Goal: Register for event/course: Sign up to attend an event or enroll in a course

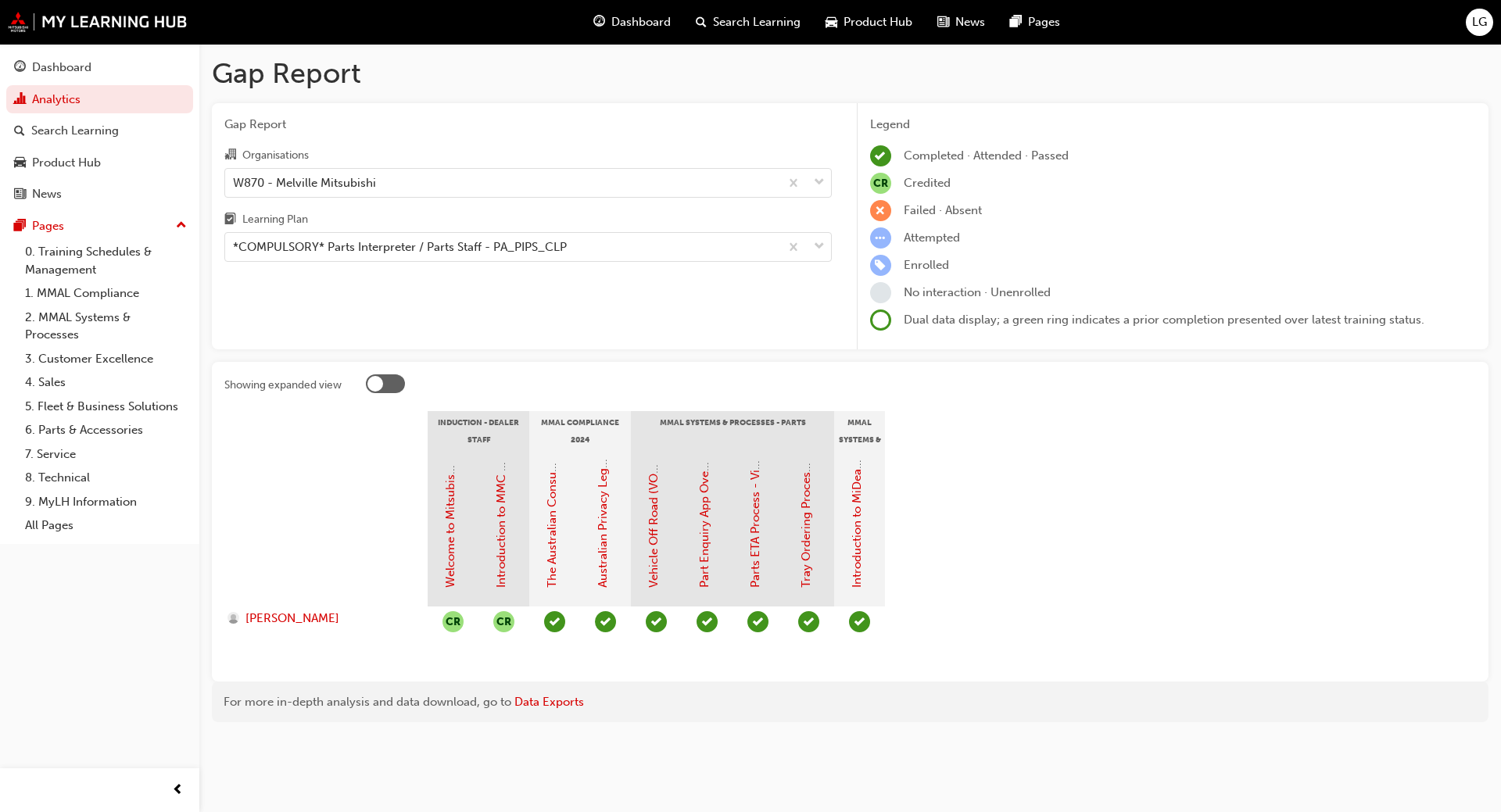
click at [287, 191] on div "W870 - Melville Mitsubishi" at bounding box center [304, 182] width 143 height 18
click at [235, 189] on input "Organisations W870 - Melville Mitsubishi" at bounding box center [234, 181] width 2 height 13
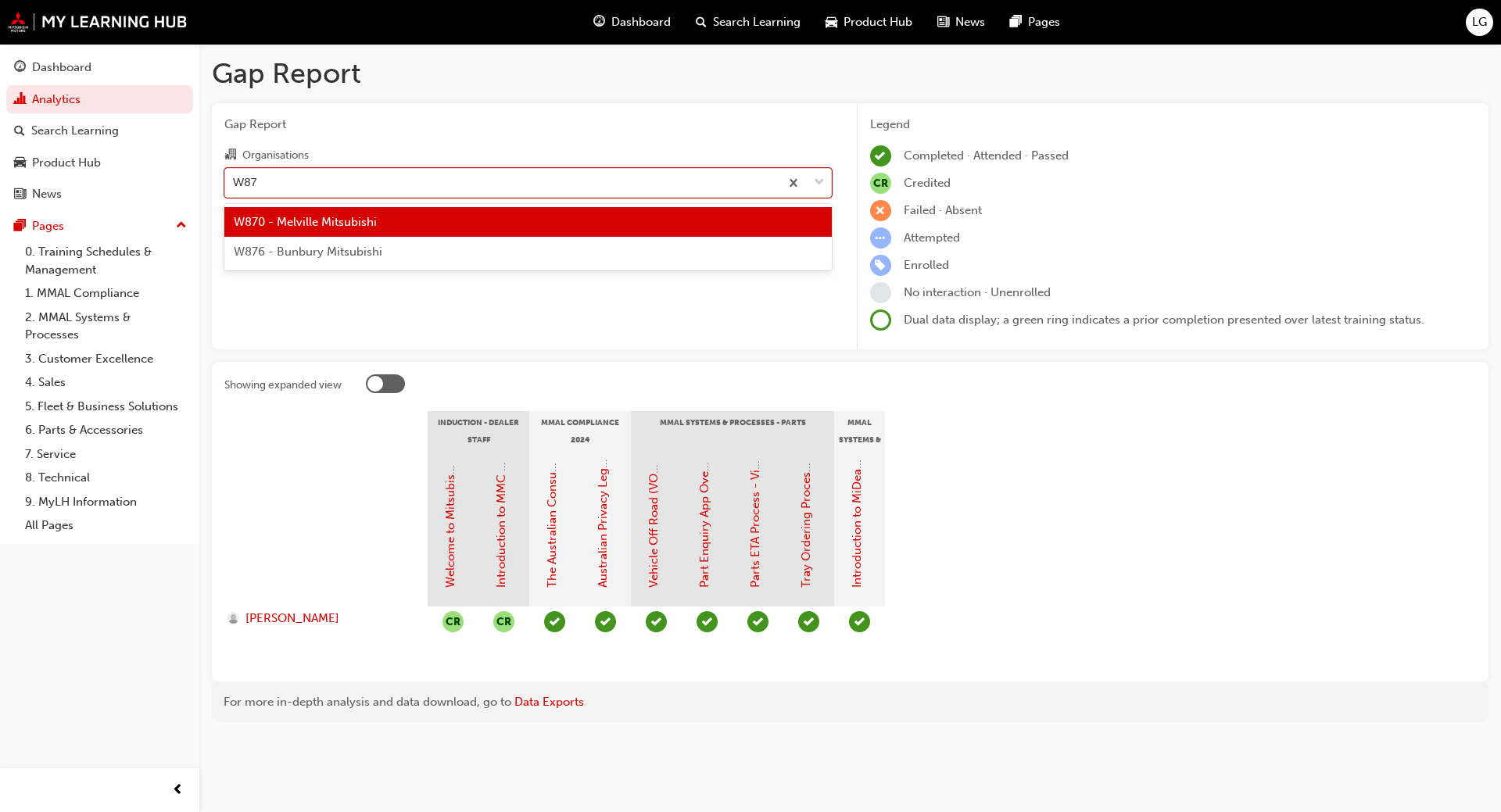
type input "W870"
click at [304, 215] on span "W870 - Melville Mitsubishi" at bounding box center [305, 222] width 143 height 14
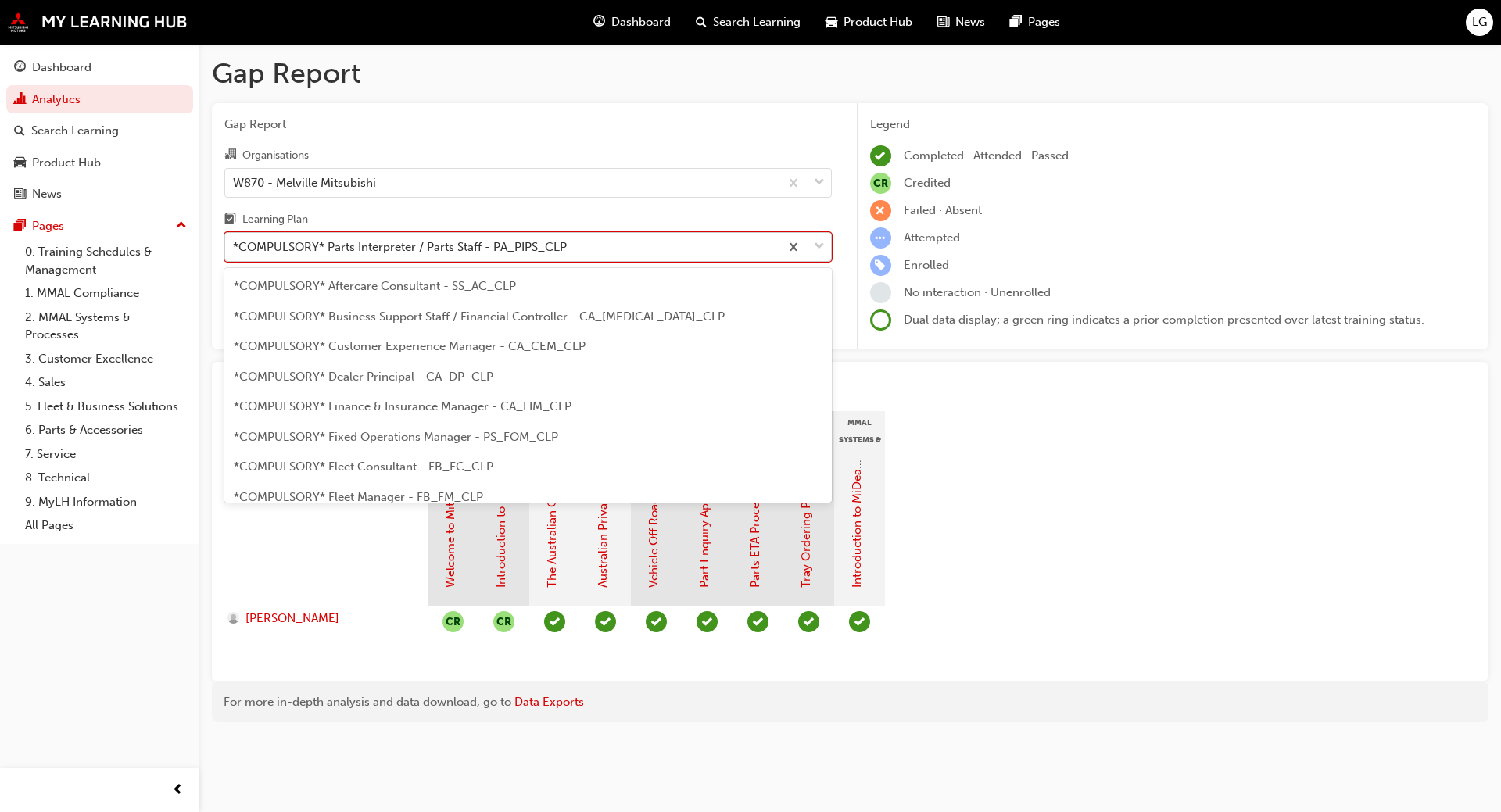
click at [301, 239] on div "*COMPULSORY* Parts Interpreter / Parts Staff - PA_PIPS_CLP" at bounding box center [400, 247] width 334 height 18
click at [235, 240] on input "Learning Plan option *COMPULSORY* Parts Interpreter / Parts Staff - PA_PIPS_CLP…" at bounding box center [234, 247] width 2 height 13
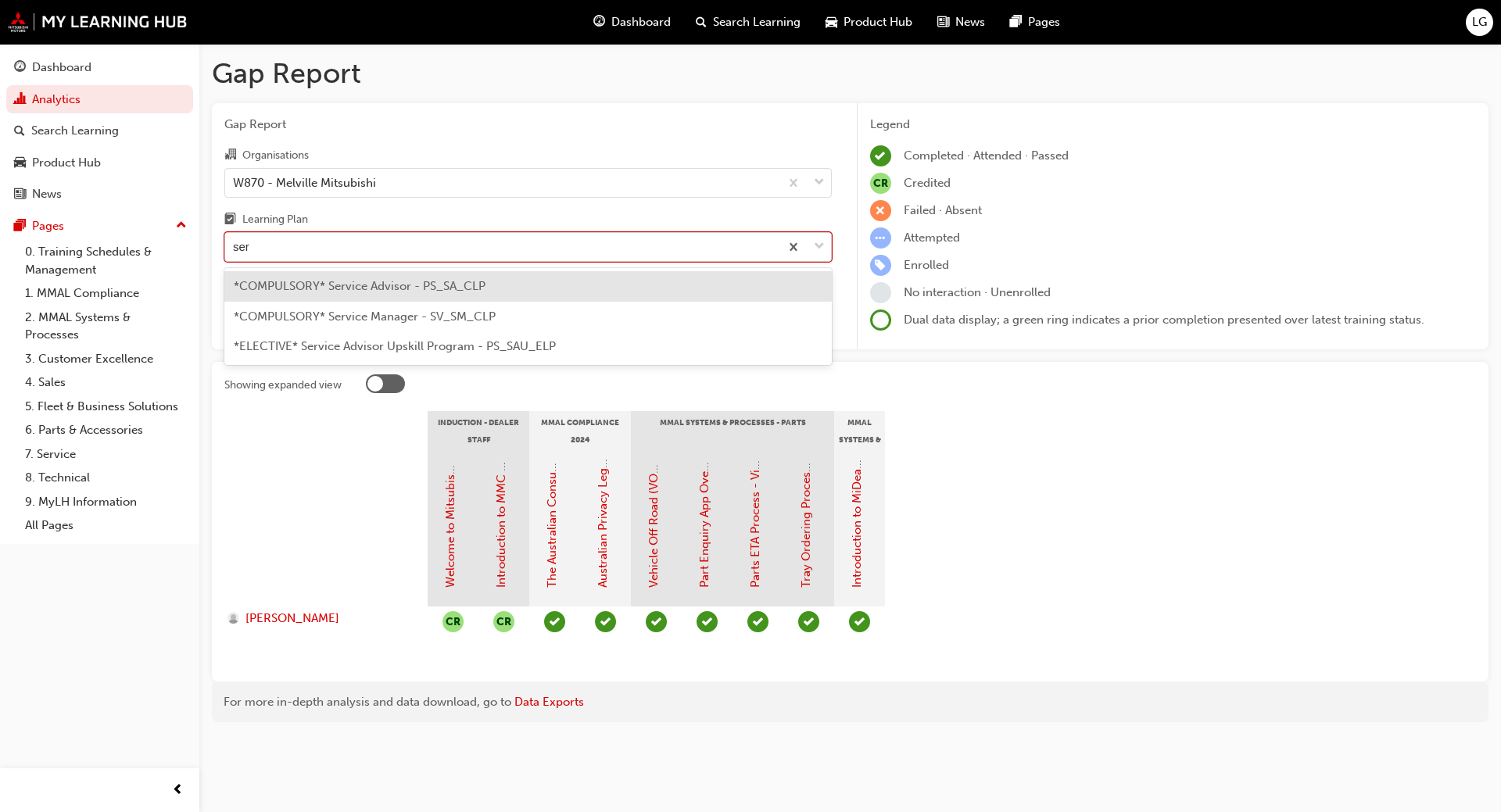
type input "serv"
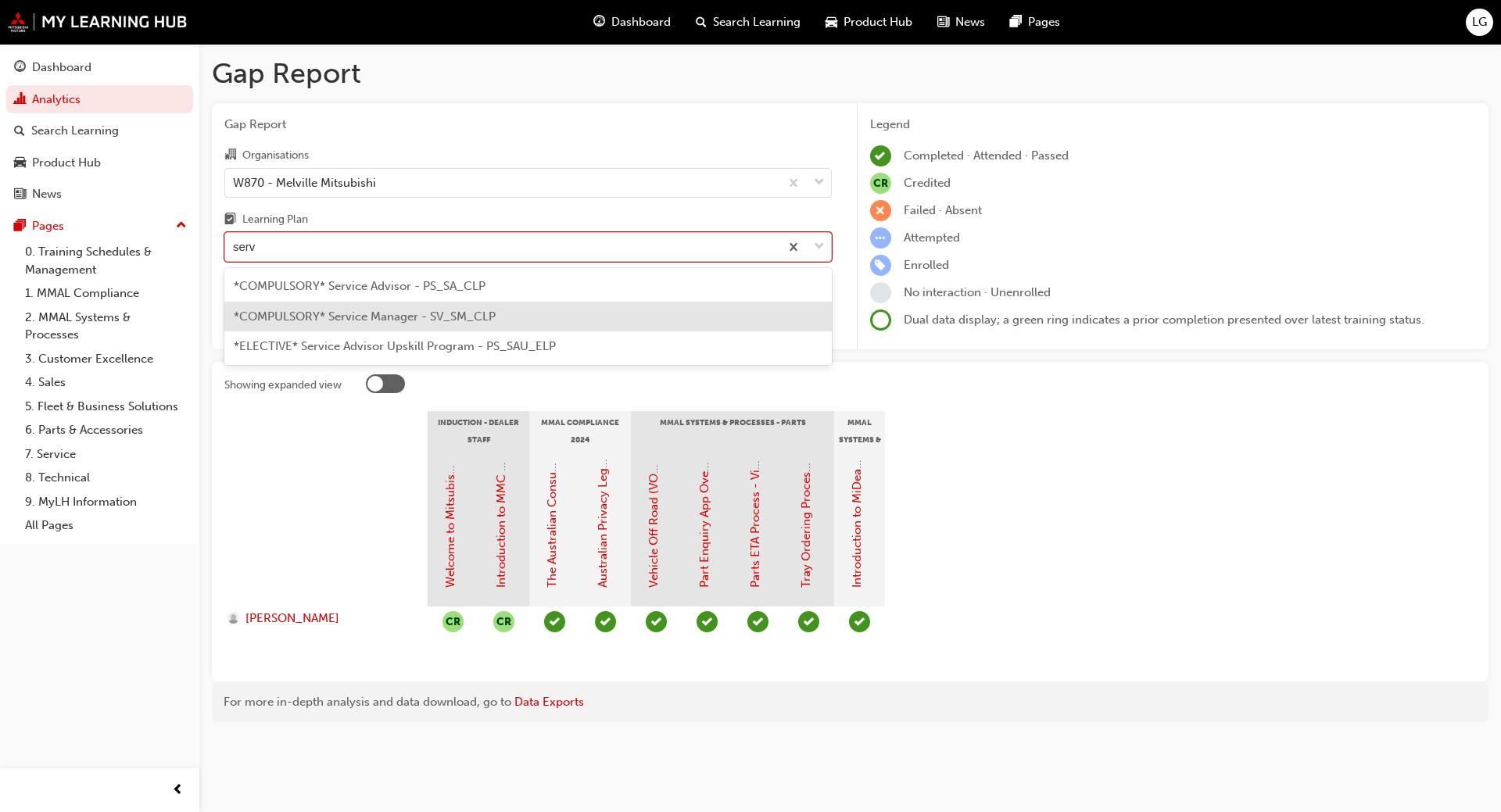
click at [326, 320] on span "*COMPULSORY* Service Manager - SV_SM_CLP" at bounding box center [364, 316] width 262 height 14
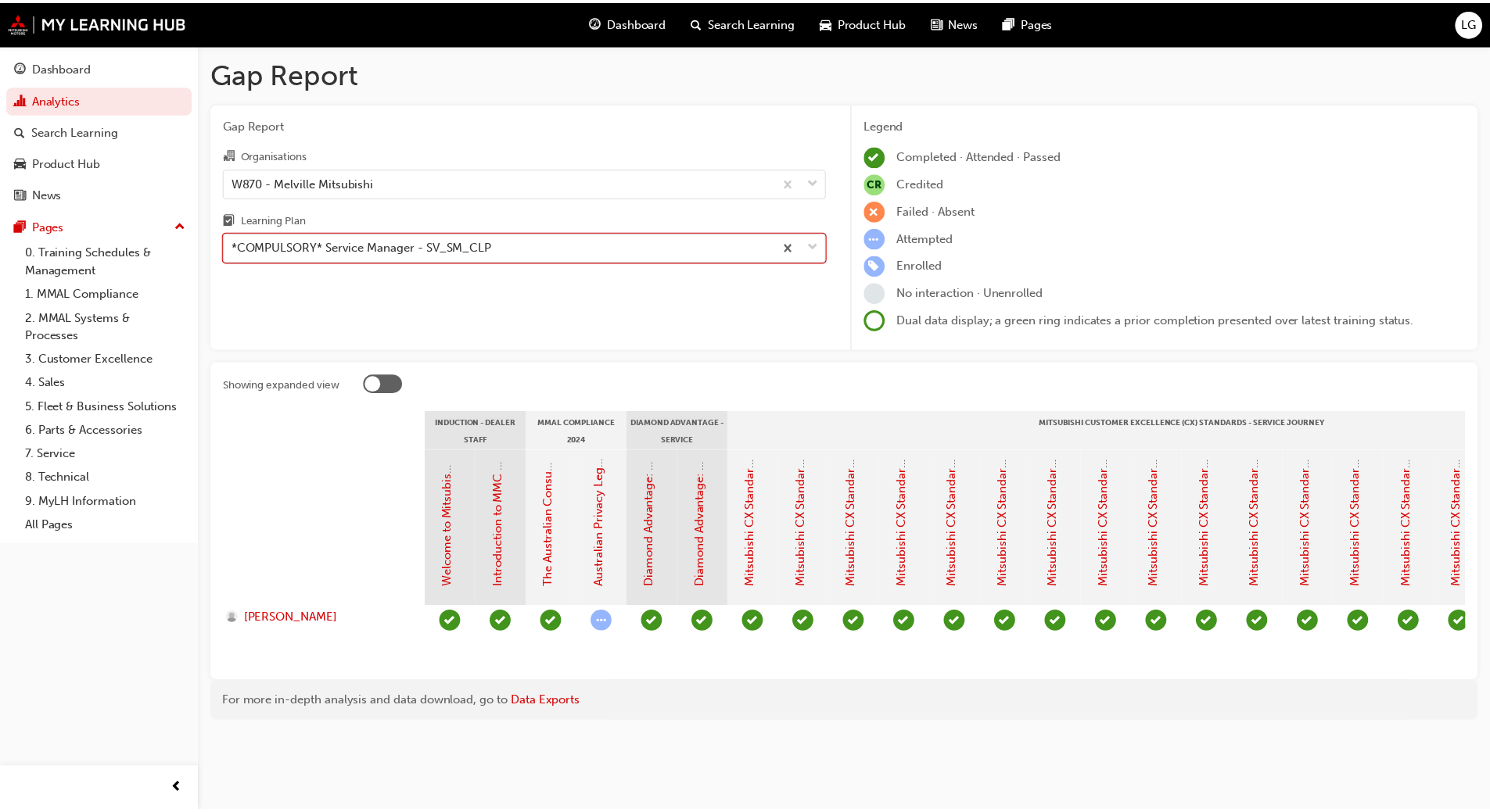
scroll to position [0, 1188]
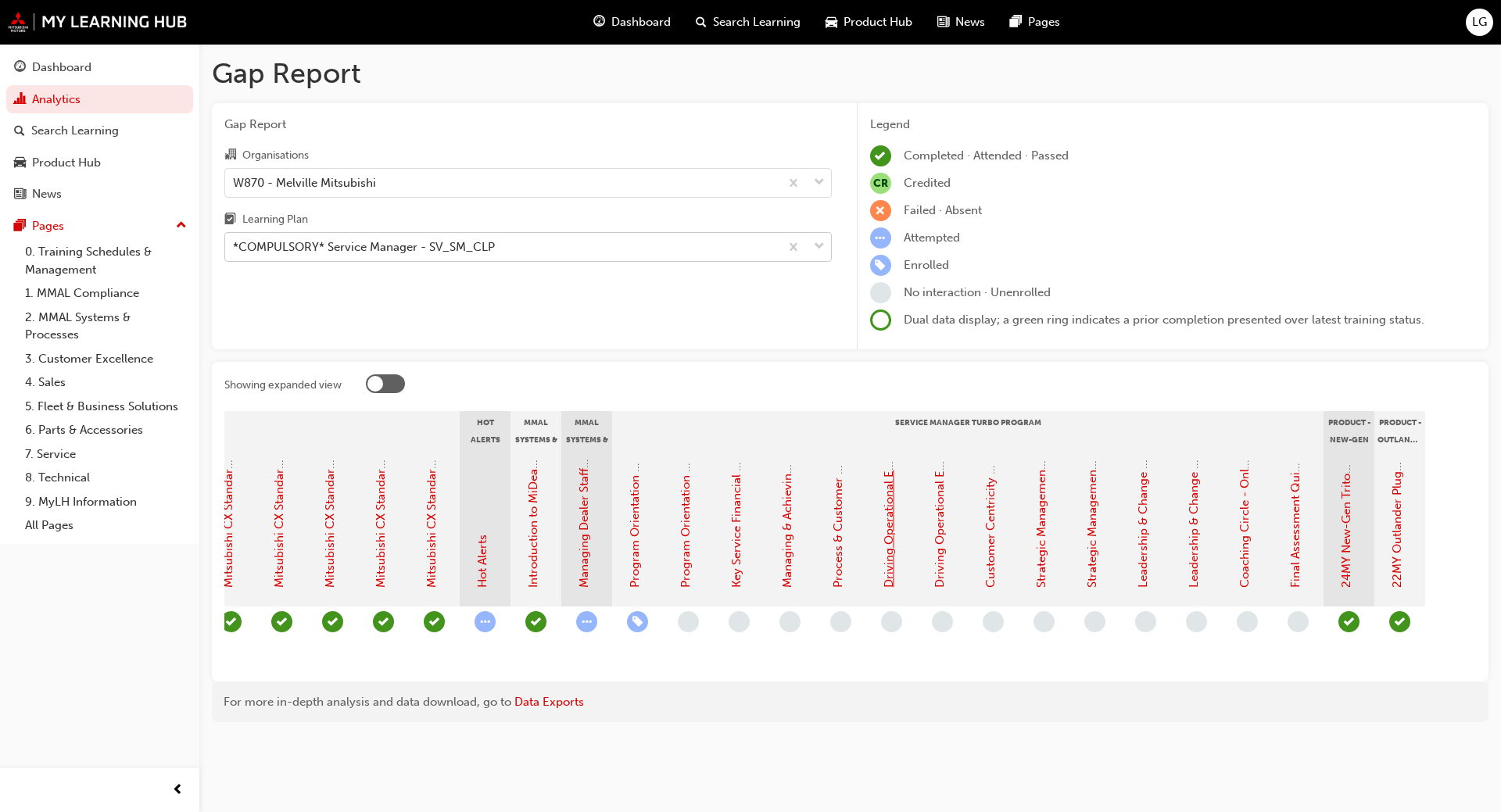
click at [892, 545] on link "Driving Operational Excellence - Face to Face Instructor Led Session (Service M…" at bounding box center [889, 310] width 14 height 557
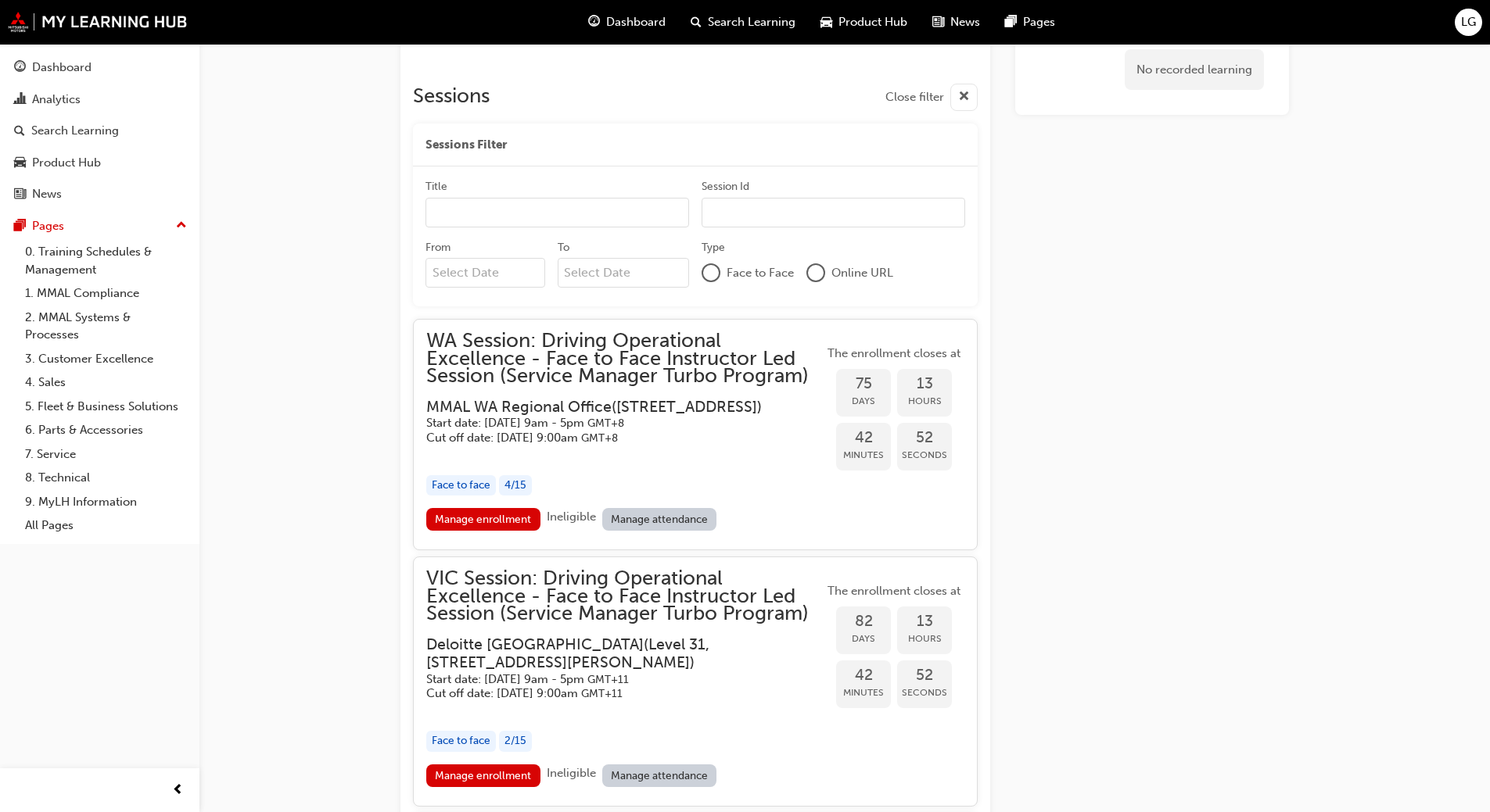
scroll to position [1253, 0]
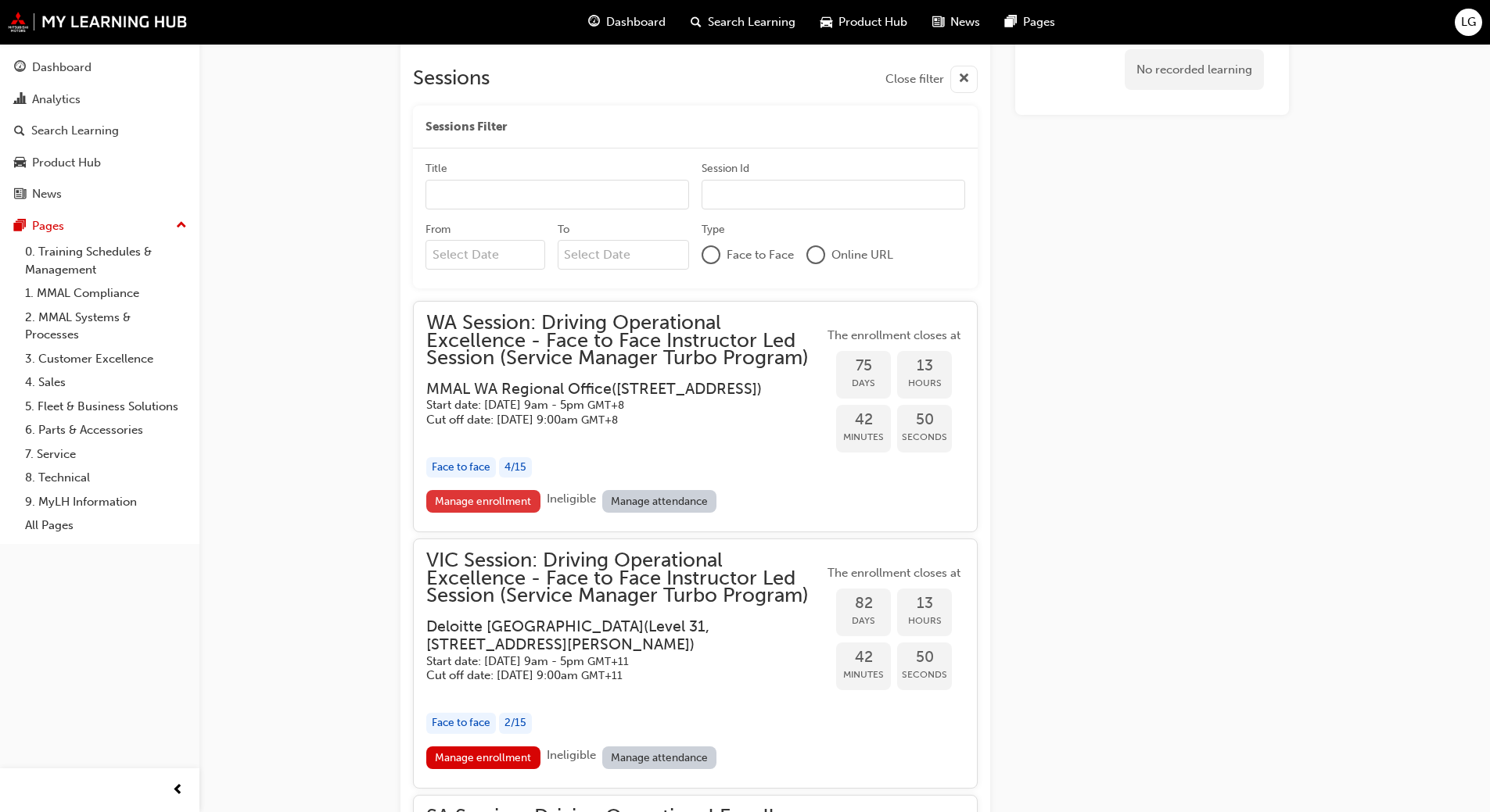
click at [509, 513] on link "Manage enrollment" at bounding box center [483, 501] width 114 height 23
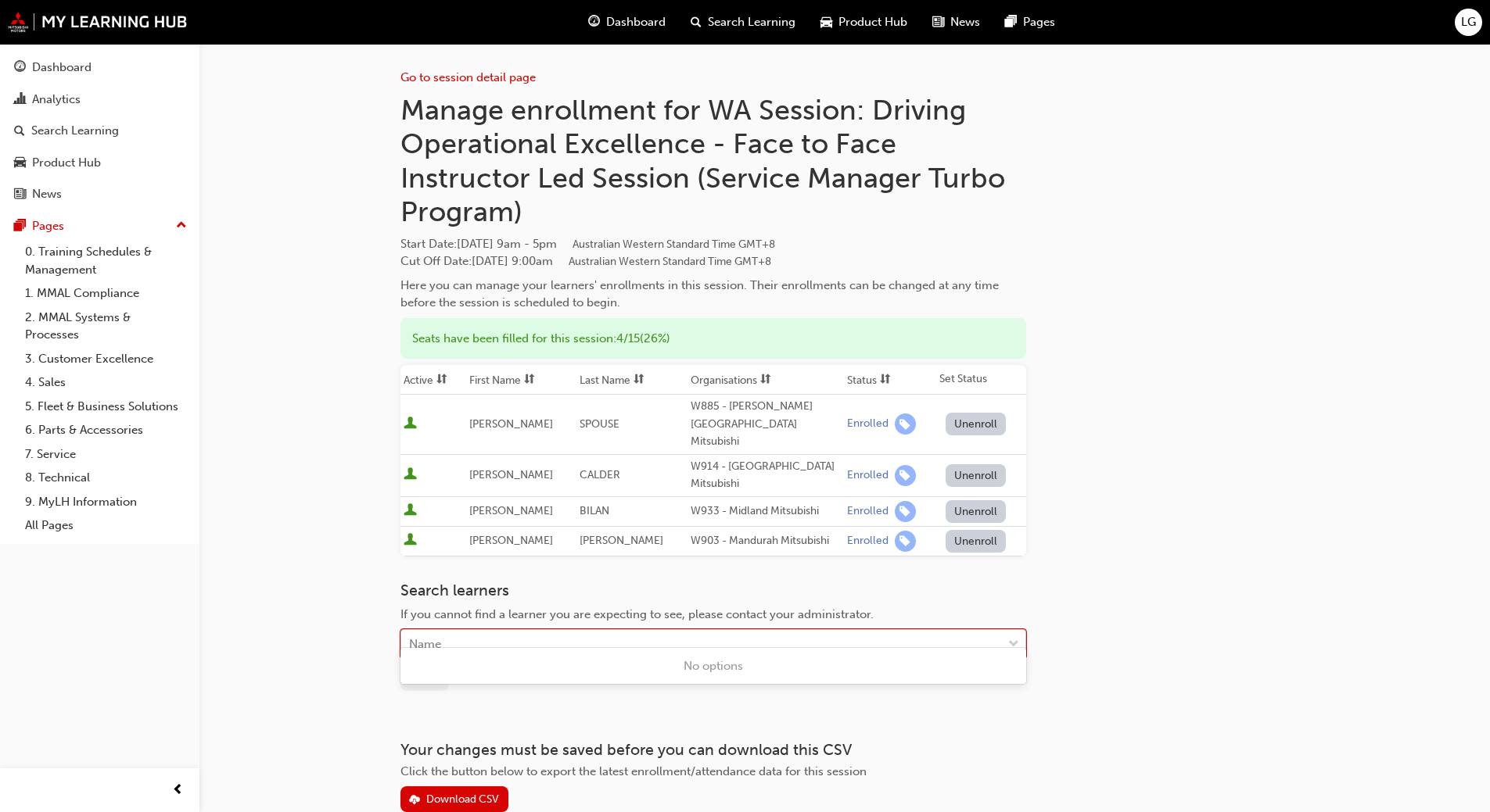
click at [463, 631] on div "Name" at bounding box center [701, 645] width 600 height 28
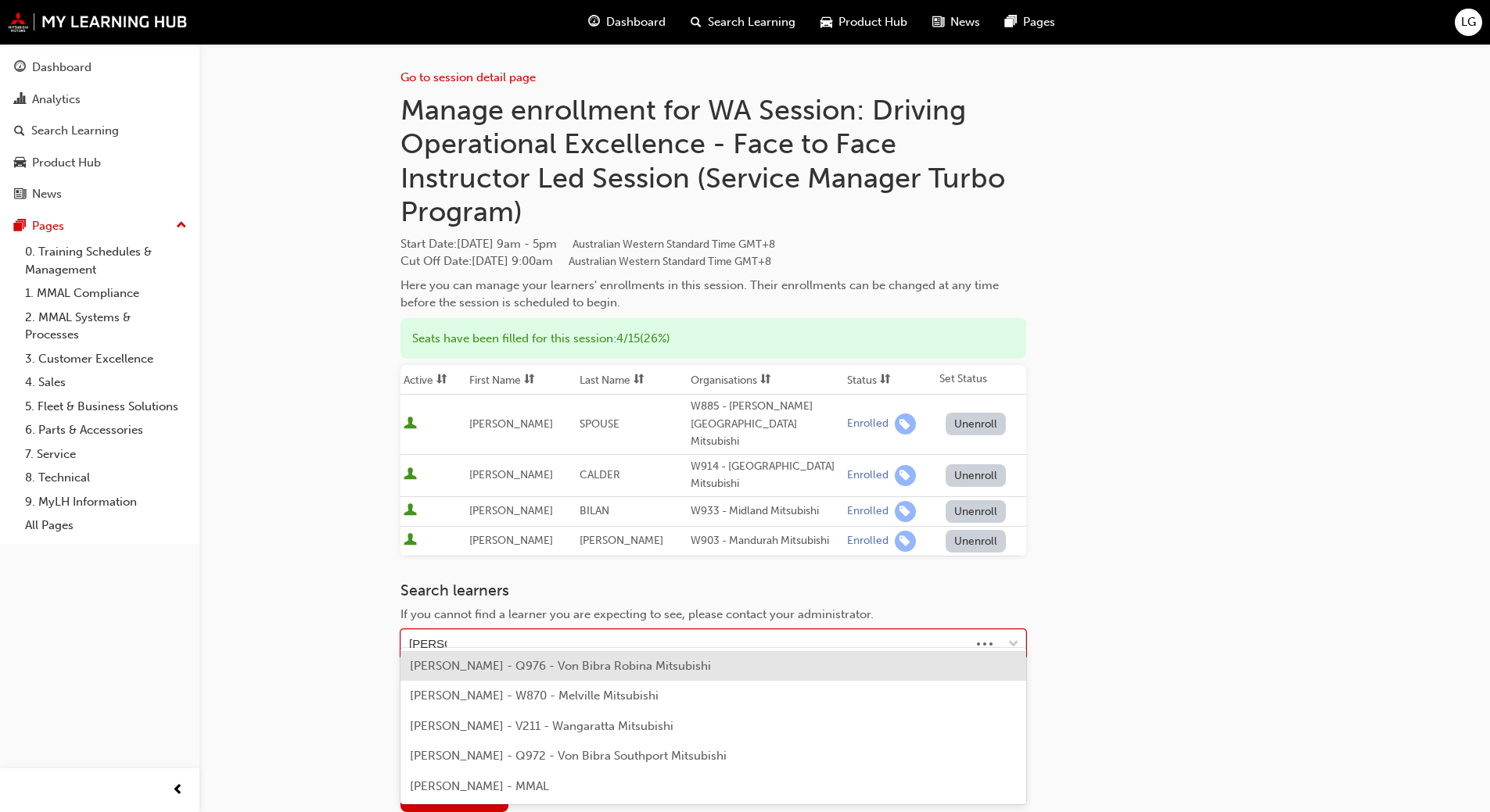
type input "[PERSON_NAME]"
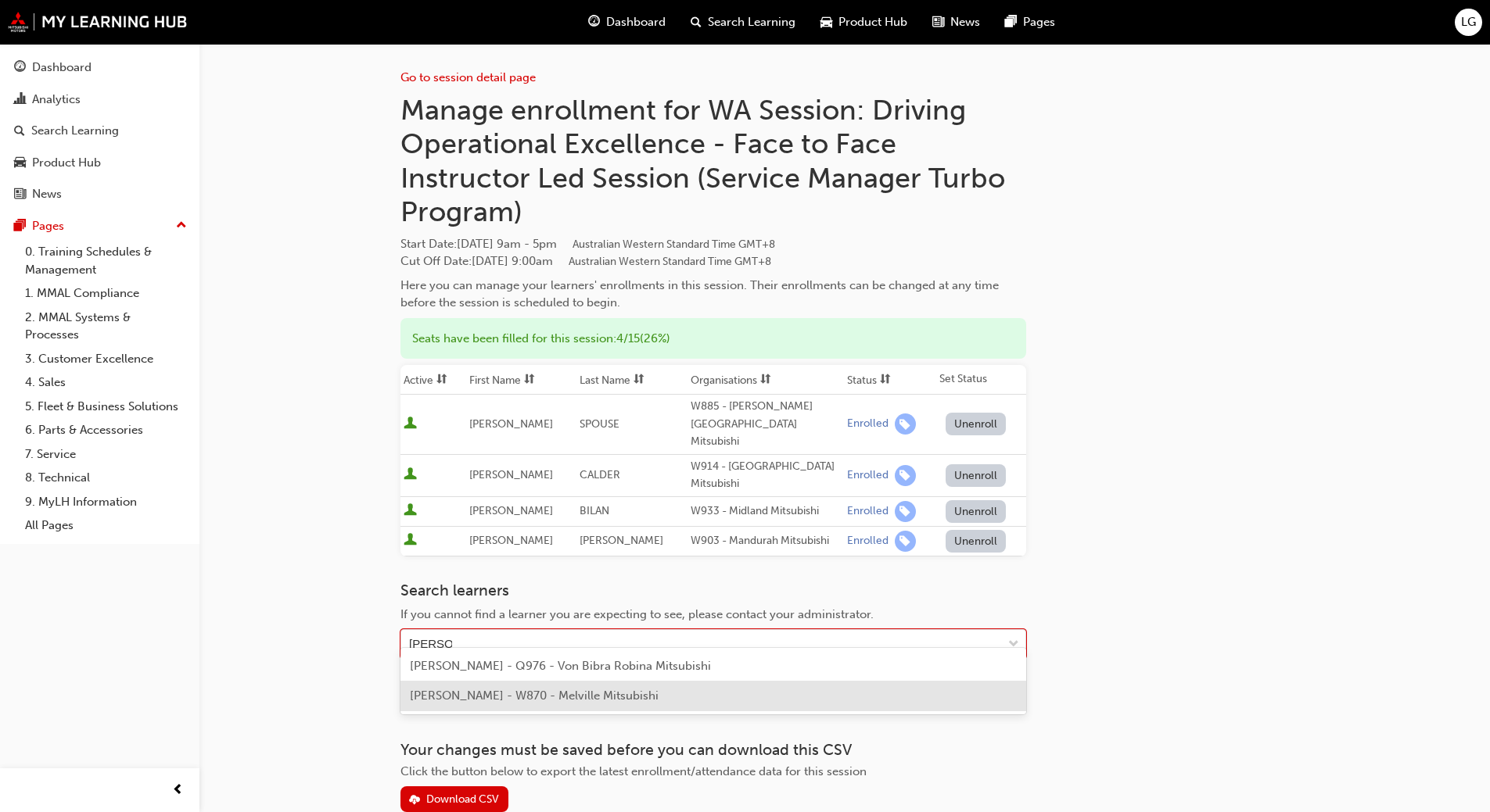
click at [478, 699] on span "[PERSON_NAME] - W870 - Melville Mitsubishi" at bounding box center [534, 695] width 249 height 14
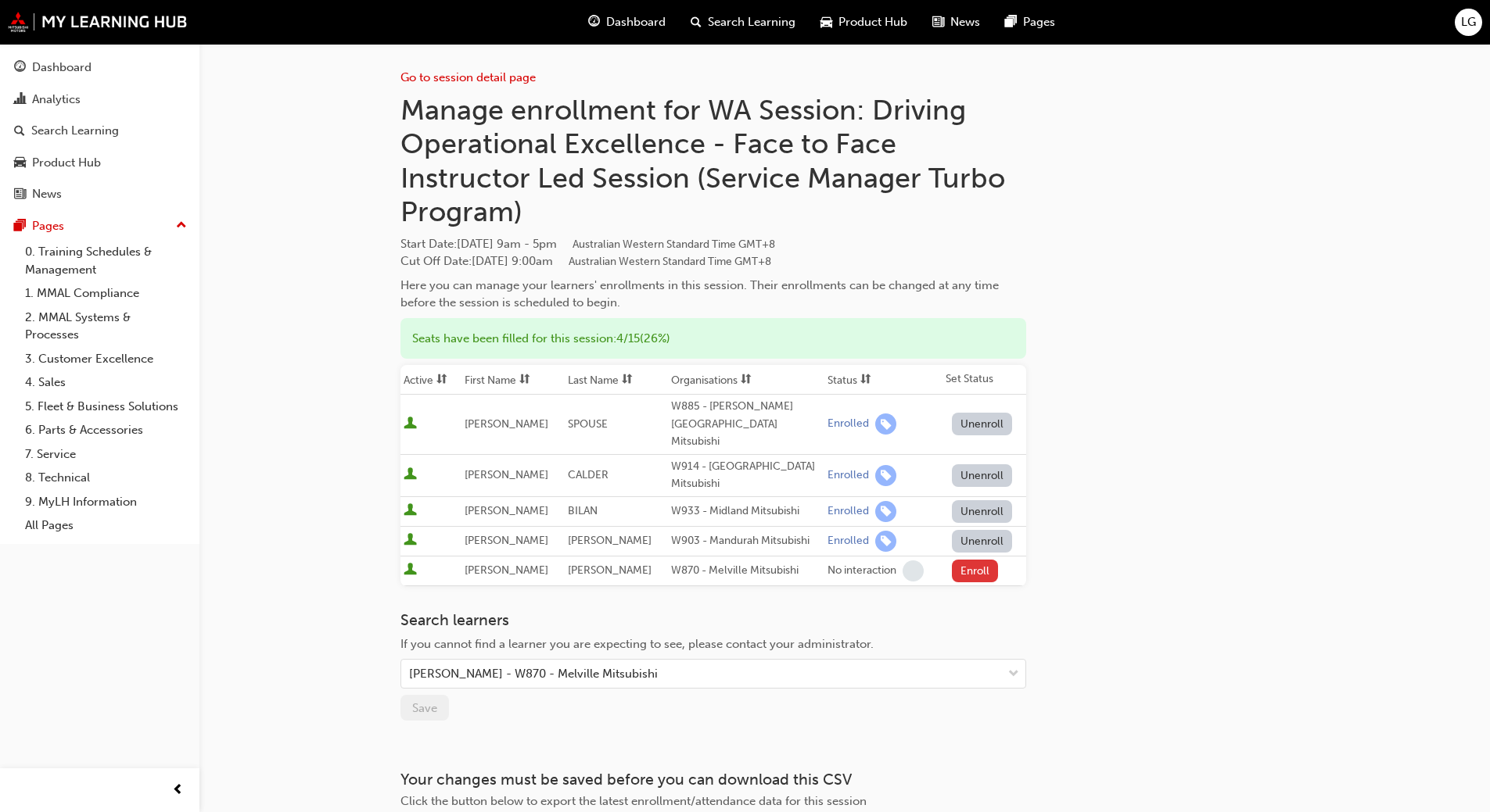
click at [971, 560] on button "Enroll" at bounding box center [975, 571] width 47 height 23
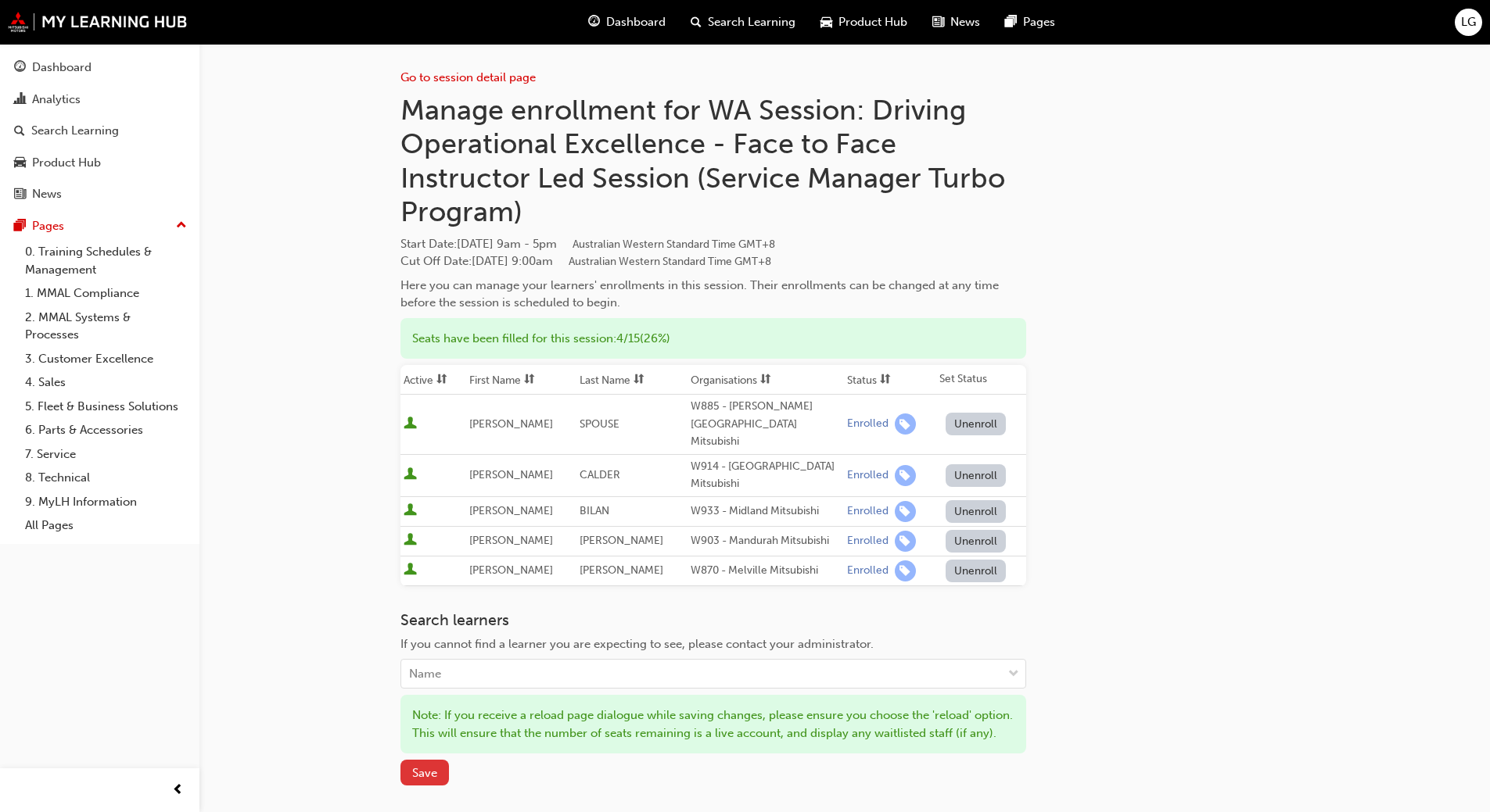
click at [431, 769] on span "Save" at bounding box center [425, 773] width 25 height 14
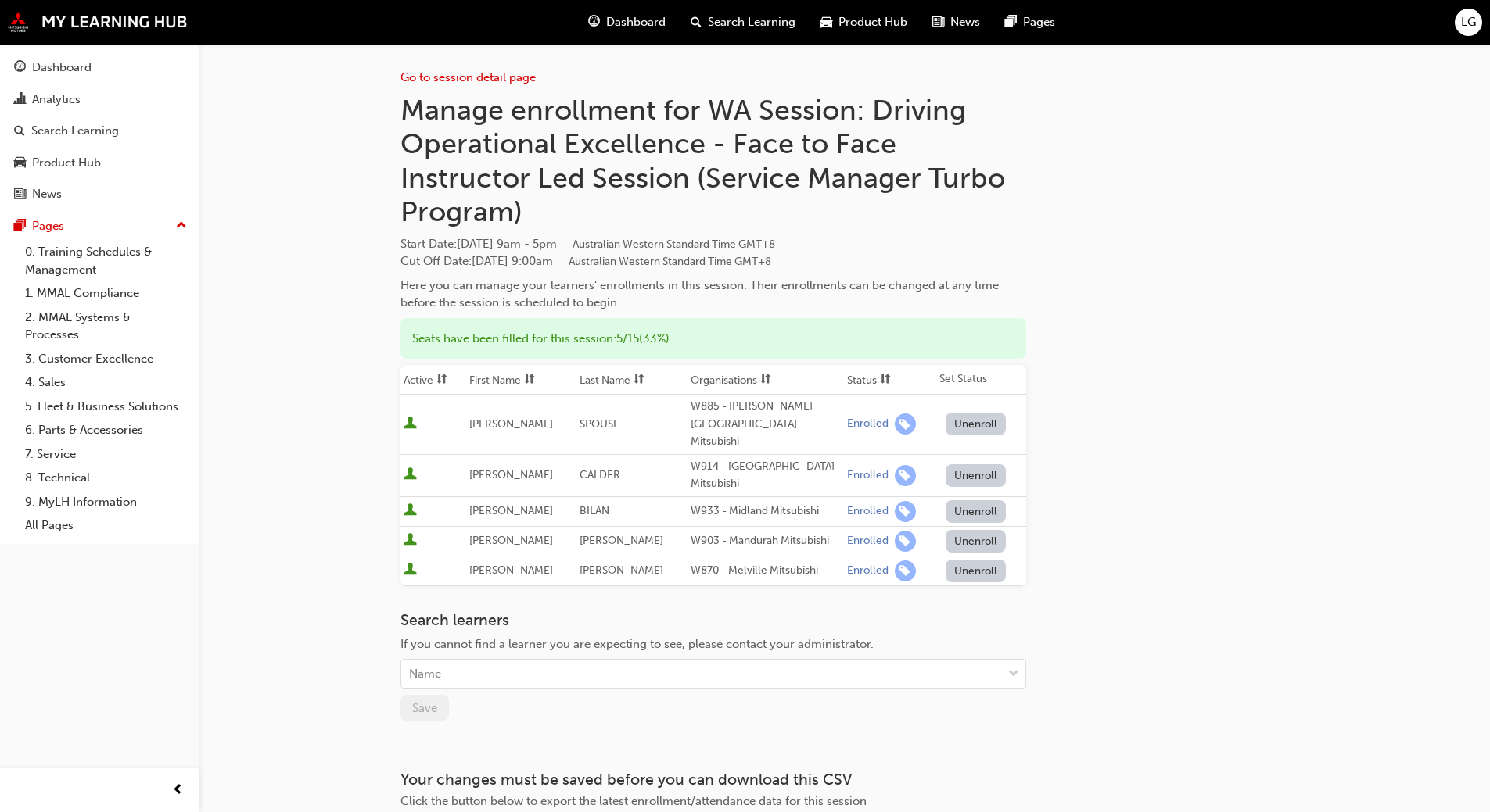
scroll to position [1253, 0]
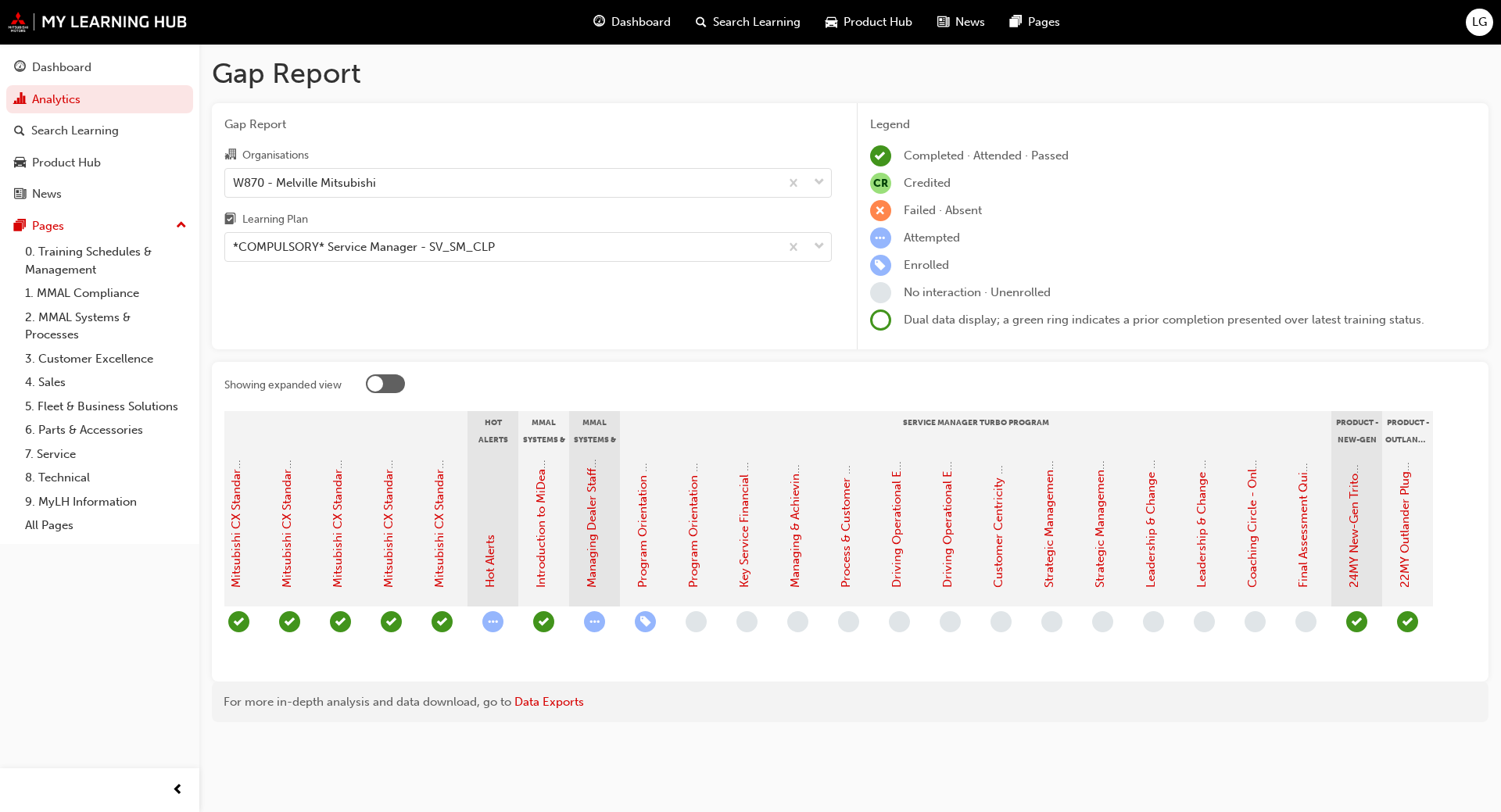
scroll to position [0, 1187]
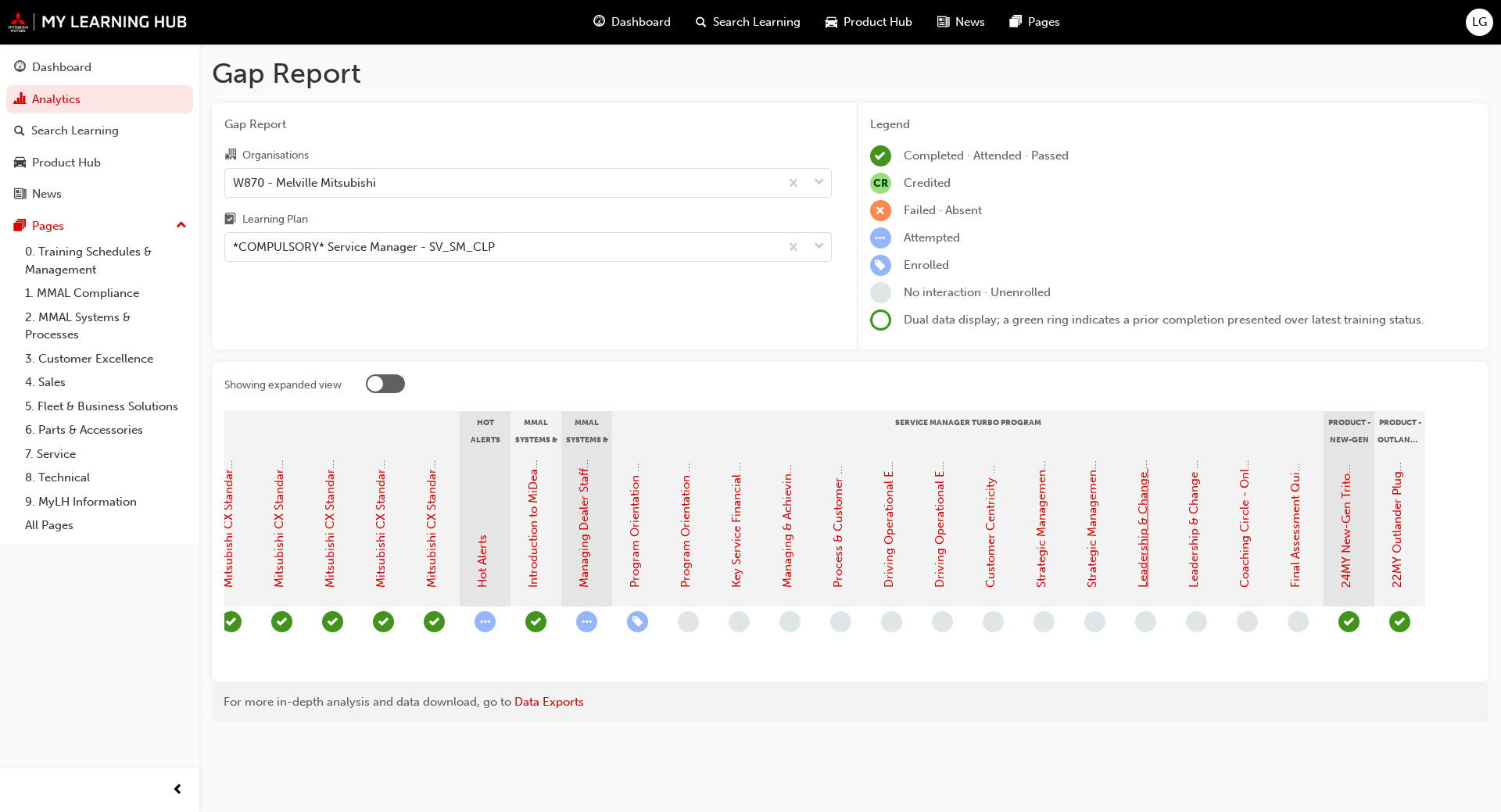
click at [1141, 572] on link "Leadership & Change Management + Staff Management, Retention & Wellbeing - Face…" at bounding box center [1142, 177] width 14 height 823
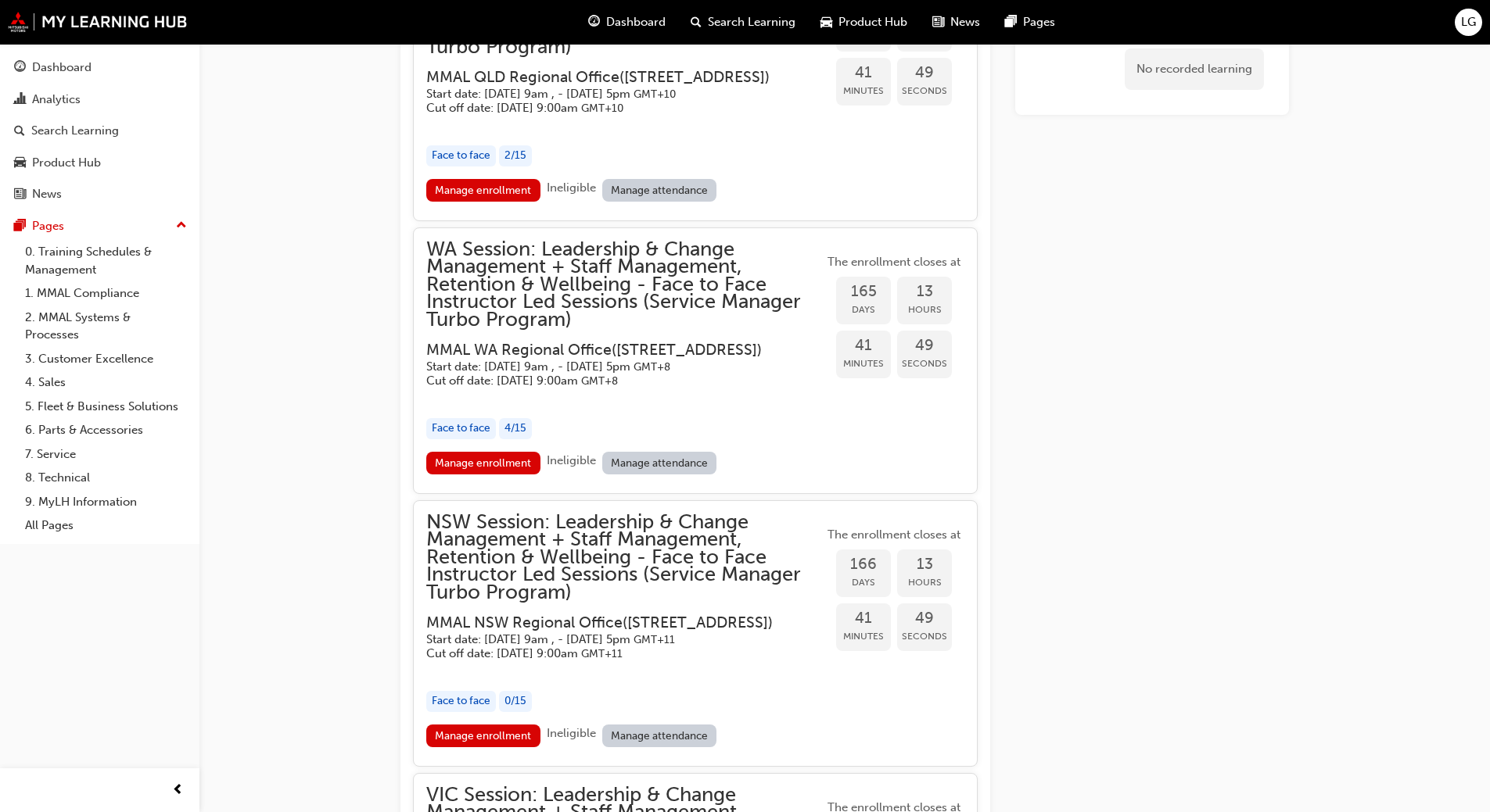
scroll to position [3020, 0]
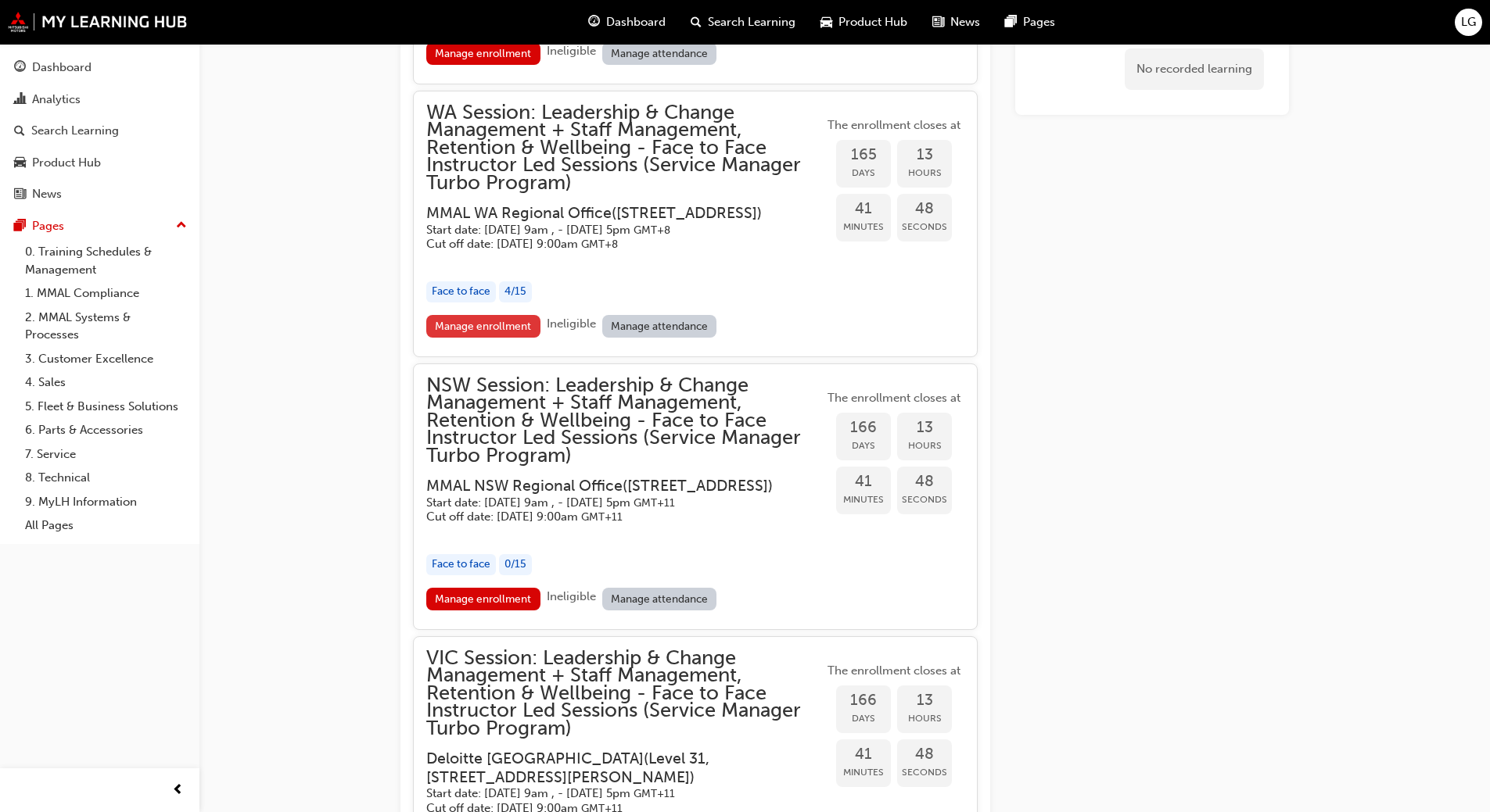
click at [450, 338] on link "Manage enrollment" at bounding box center [483, 326] width 114 height 23
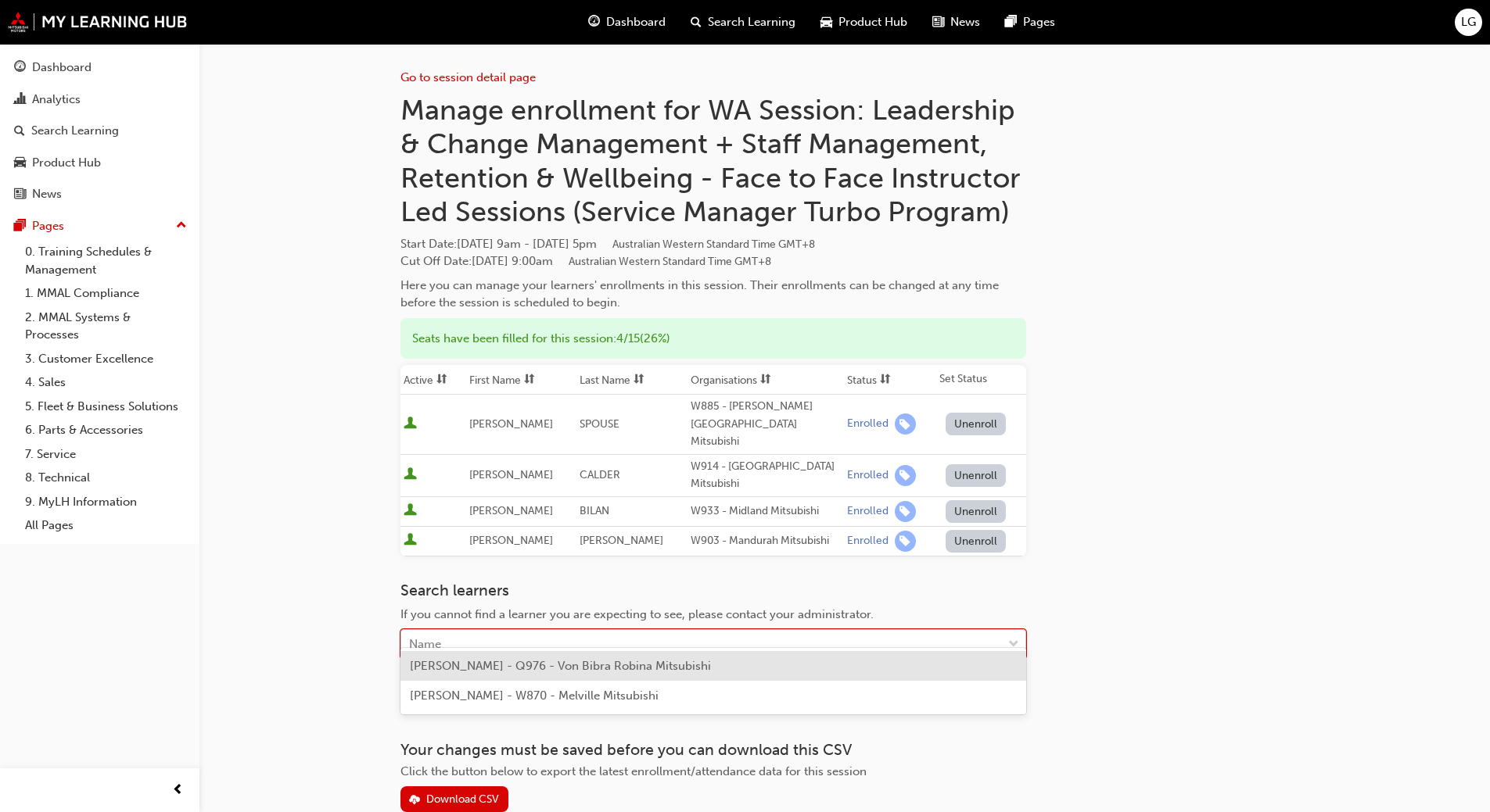
click at [499, 631] on div "Name" at bounding box center [701, 645] width 600 height 28
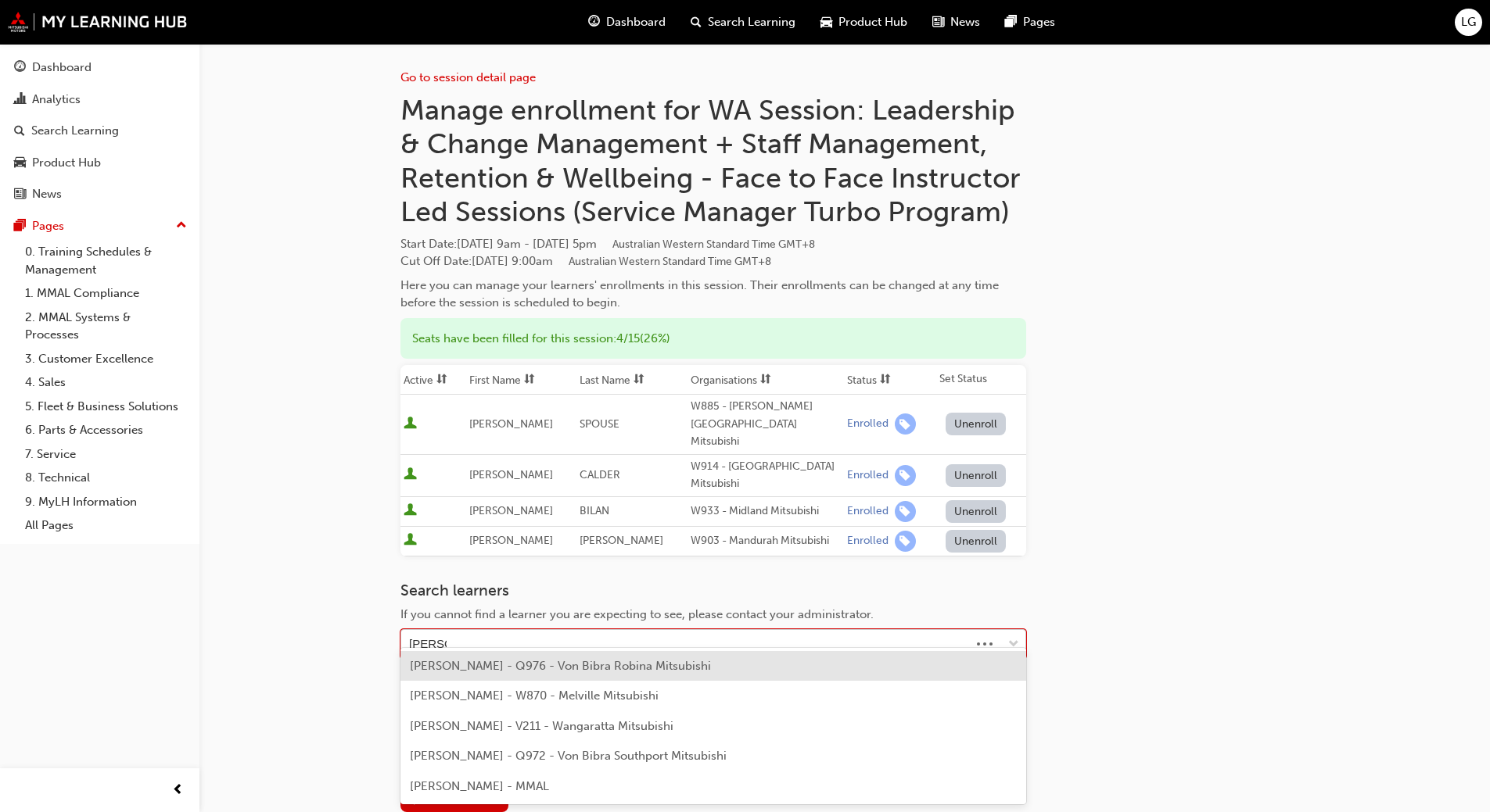
type input "[PERSON_NAME]"
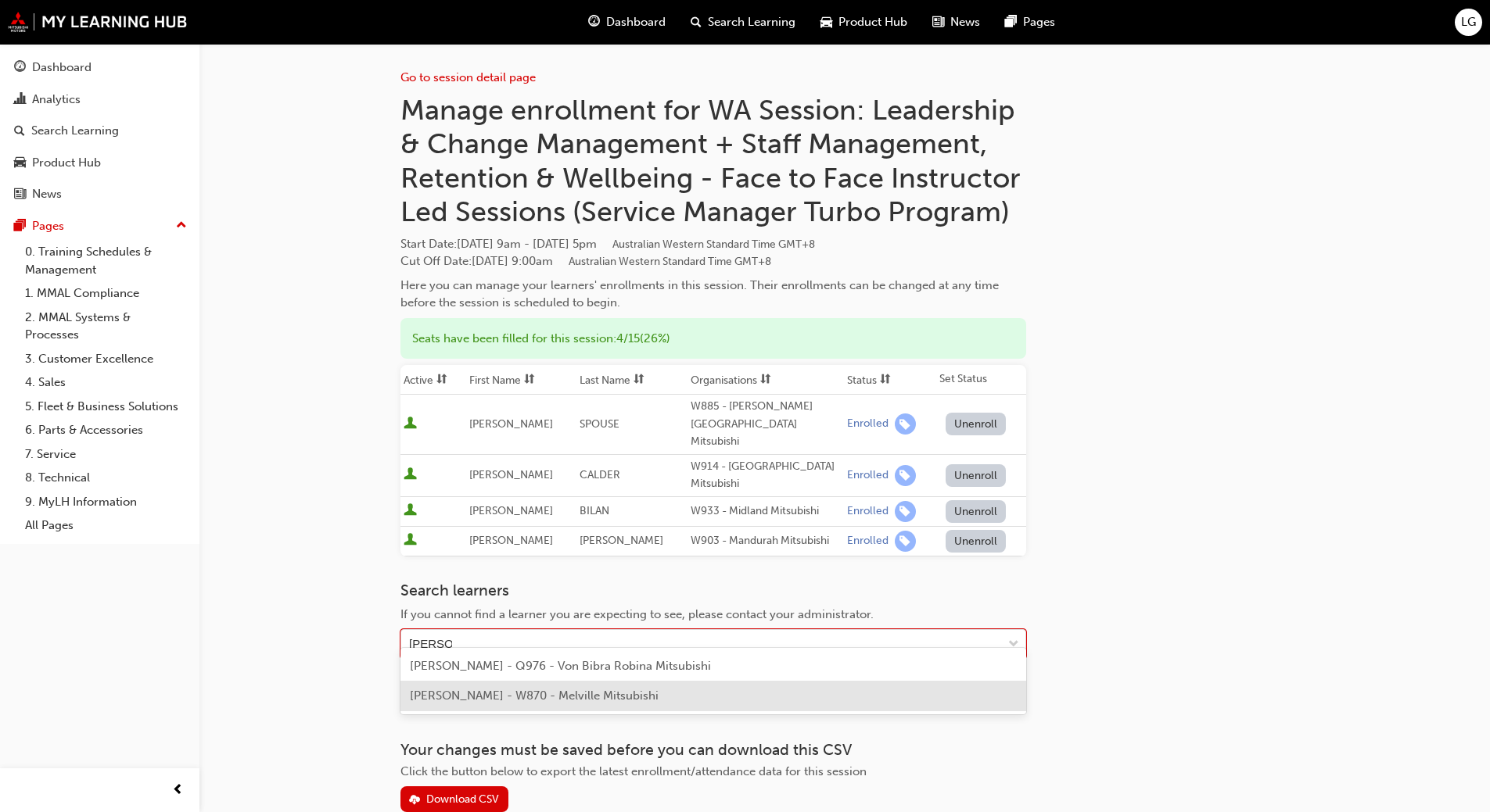
click at [504, 694] on span "[PERSON_NAME] - W870 - Melville Mitsubishi" at bounding box center [534, 695] width 249 height 14
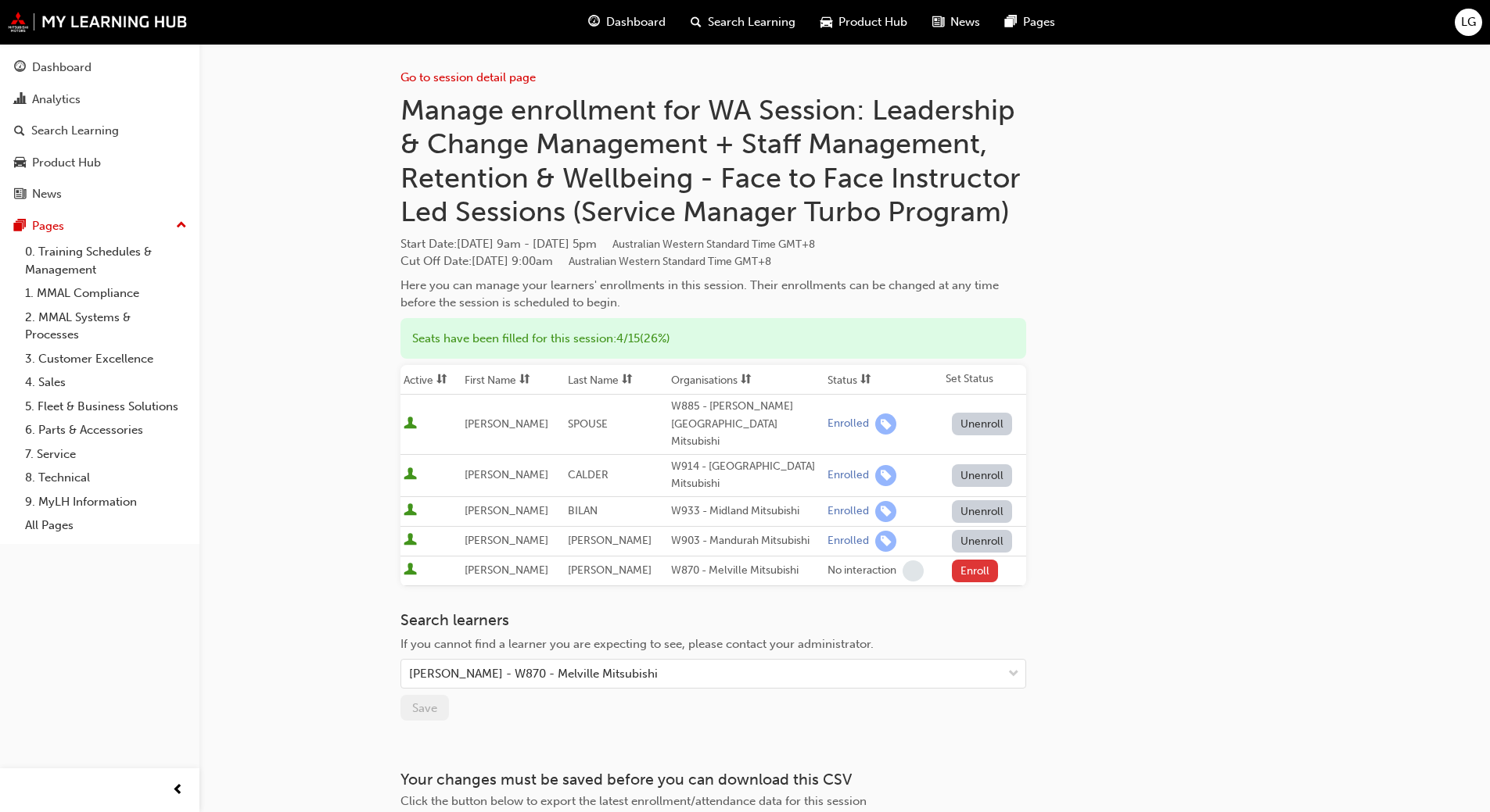
click at [976, 560] on button "Enroll" at bounding box center [975, 571] width 47 height 23
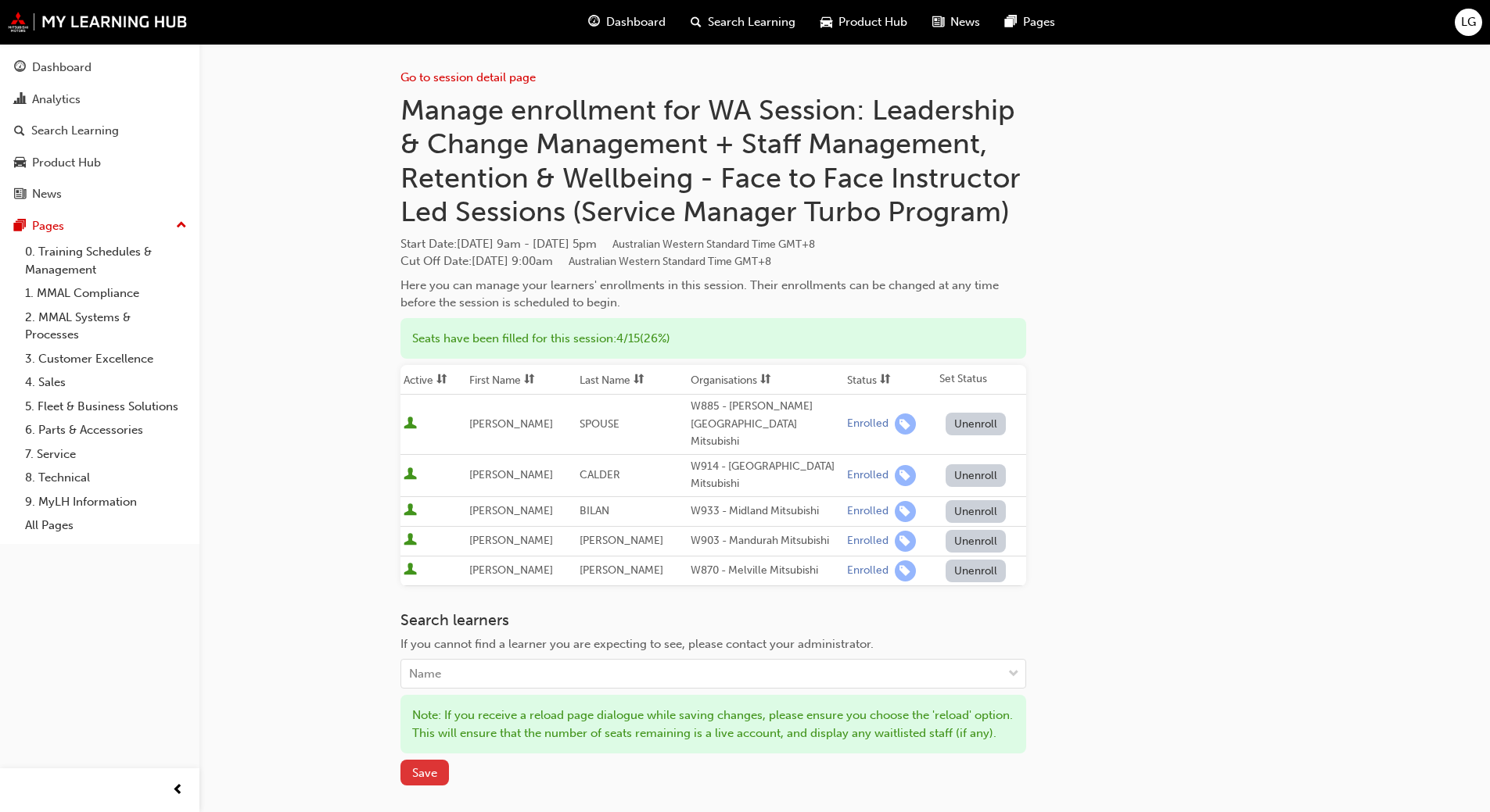
click at [428, 780] on span "Save" at bounding box center [425, 773] width 25 height 14
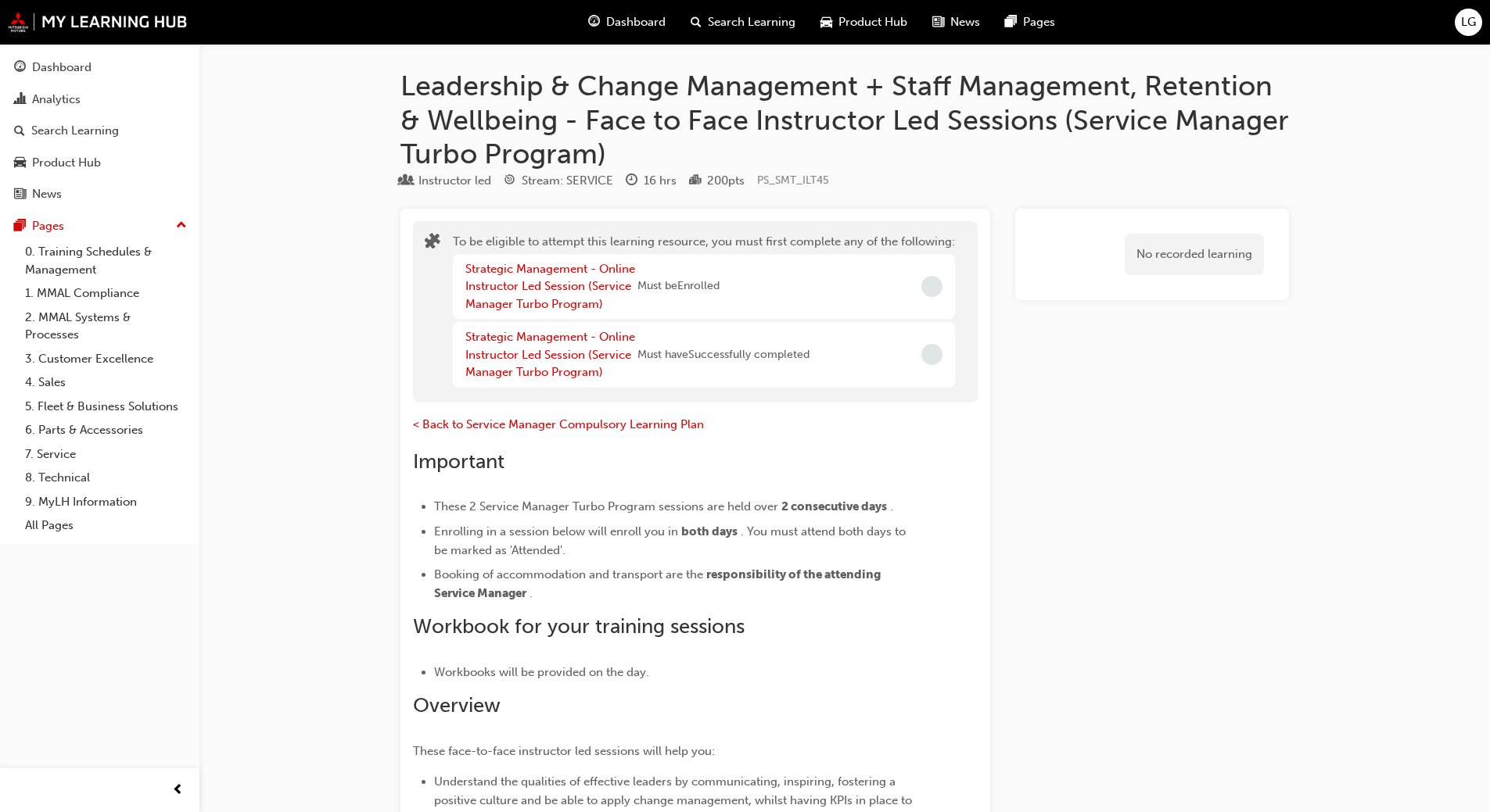
scroll to position [3020, 0]
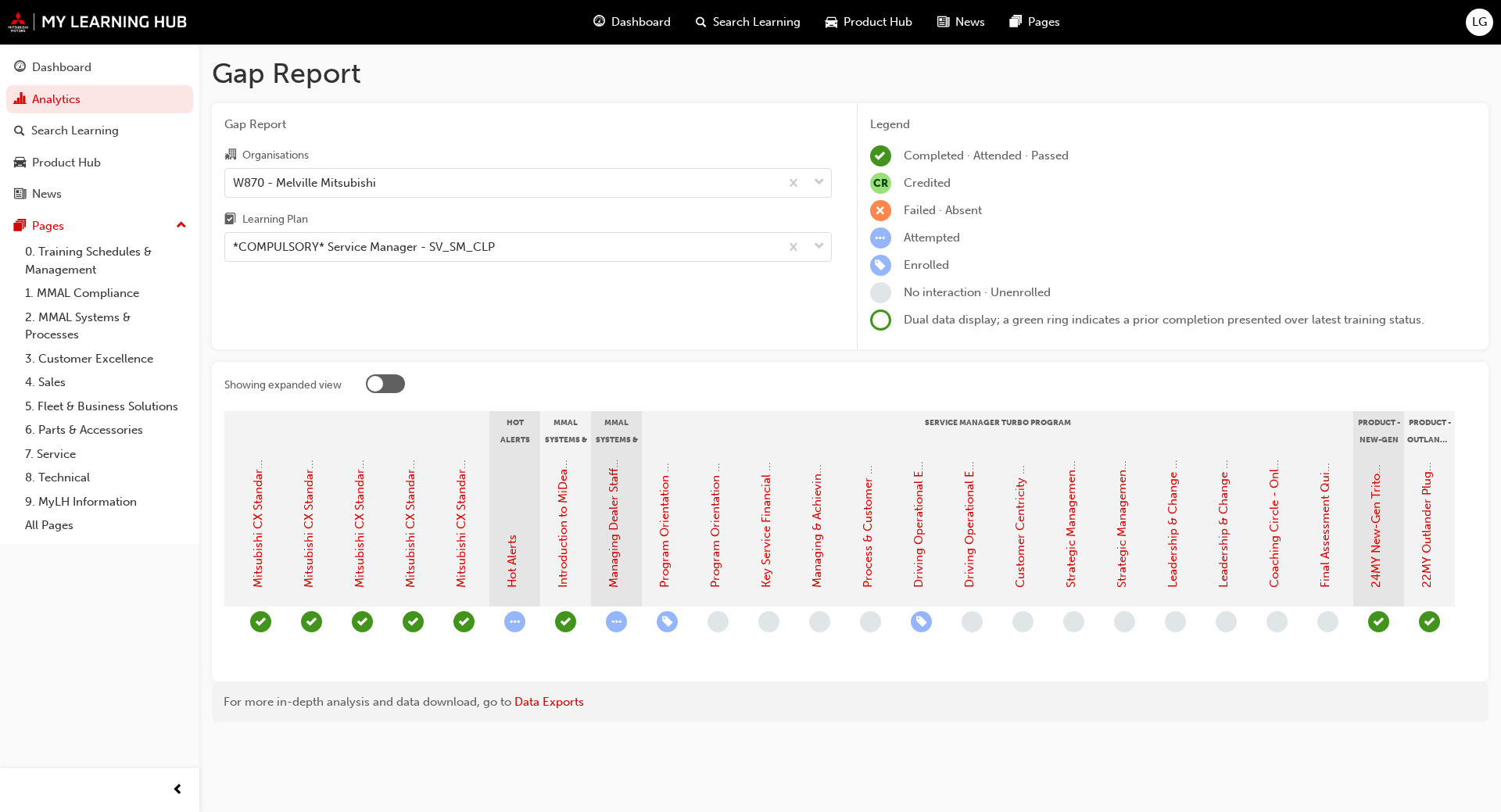
scroll to position [0, 1187]
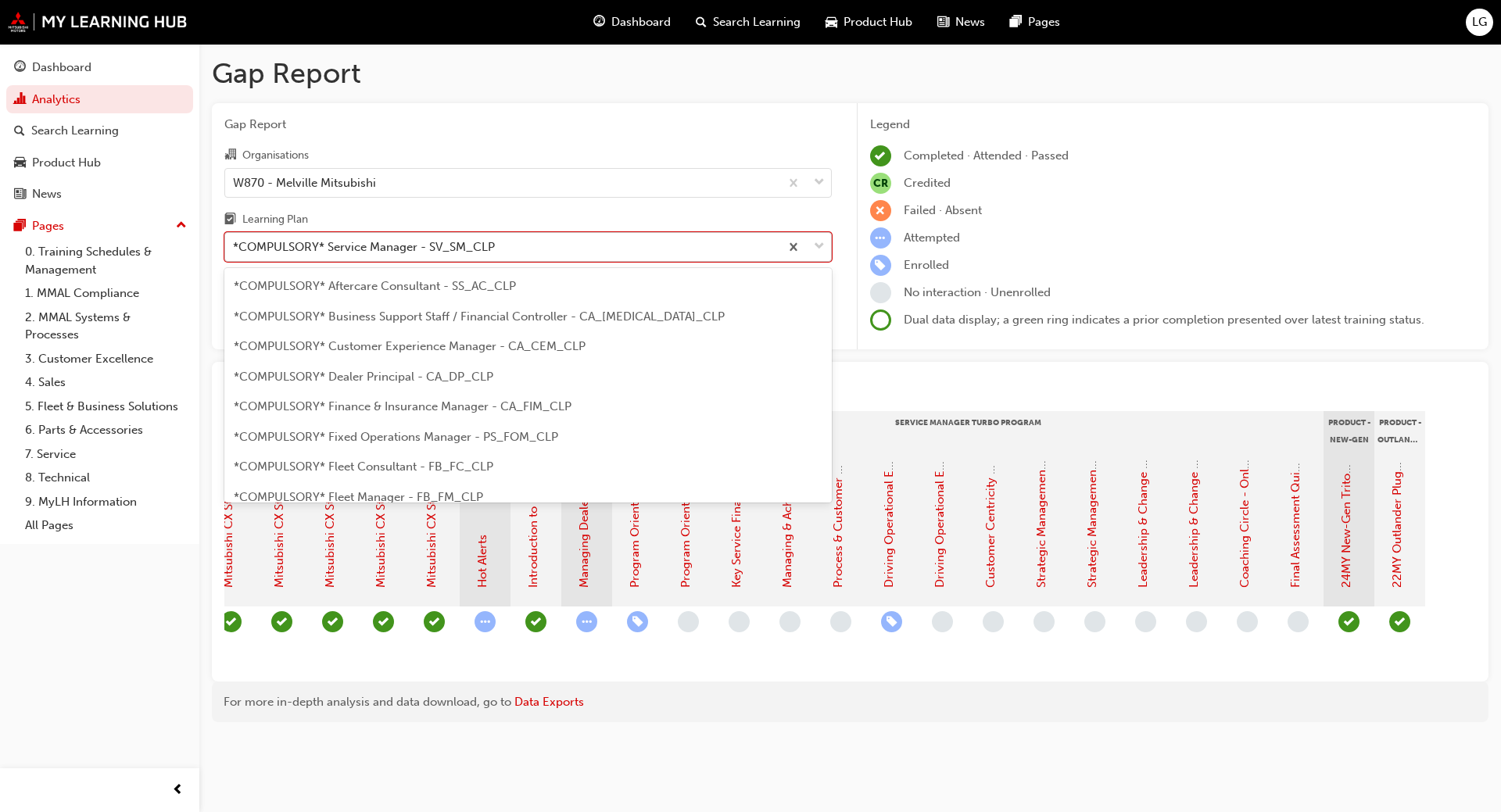
click at [419, 242] on div "*COMPULSORY* Service Manager - SV_SM_CLP" at bounding box center [363, 247] width 262 height 18
click at [235, 242] on input "Learning Plan option *COMPULSORY* Service Manager - SV_SM_CLP focused, 20 of 33…" at bounding box center [234, 247] width 2 height 13
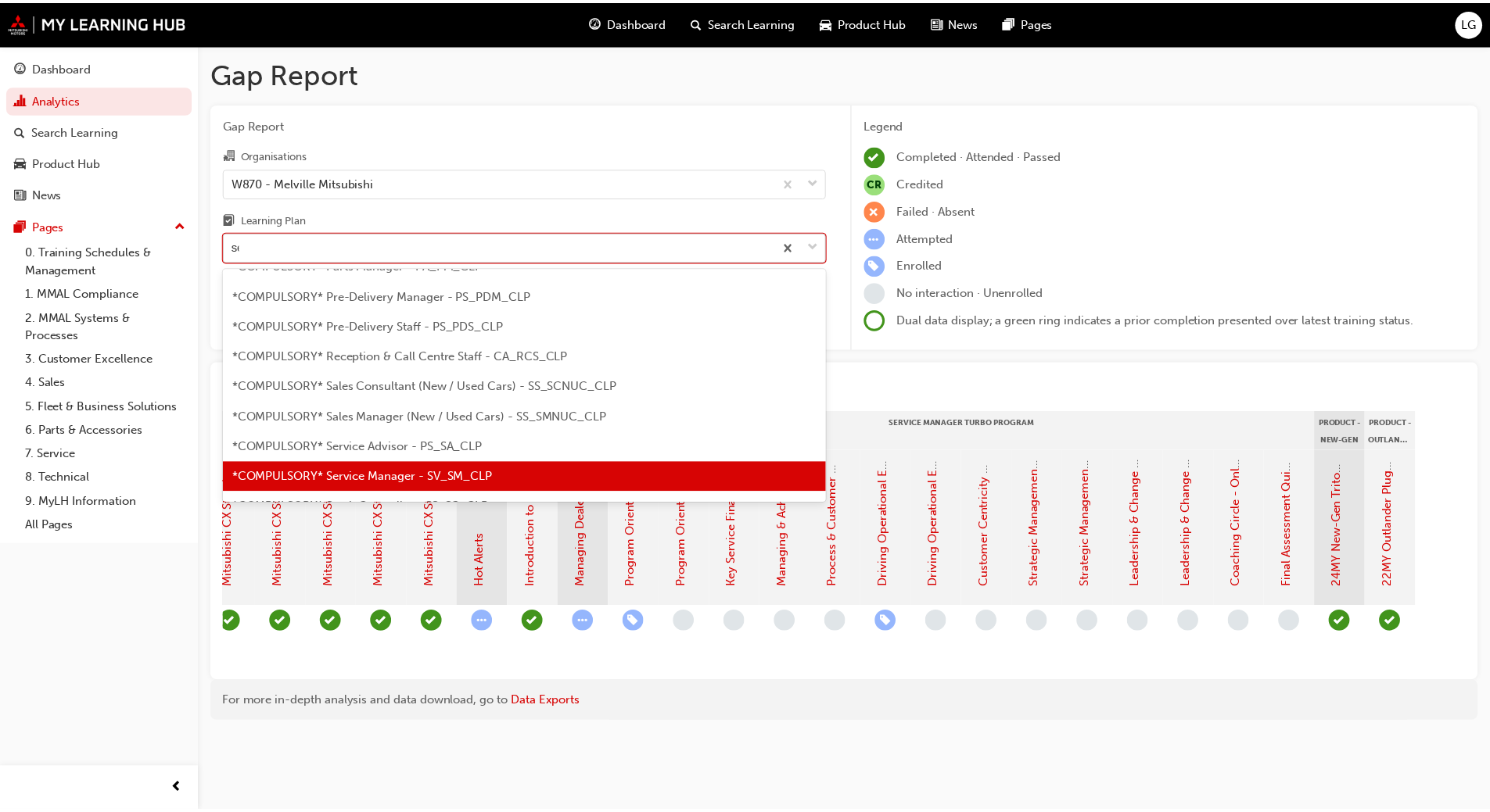
scroll to position [0, 0]
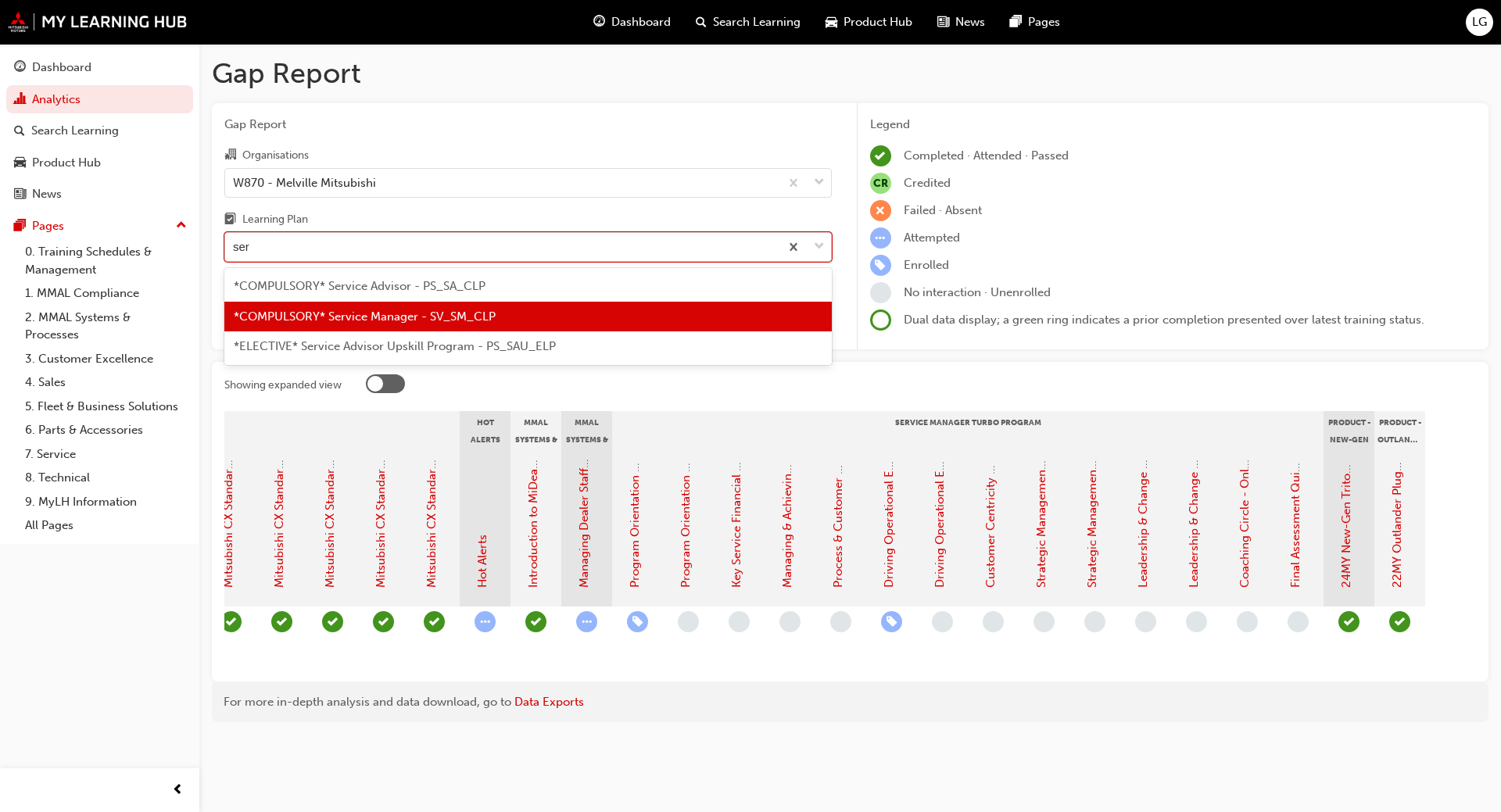
type input "serv"
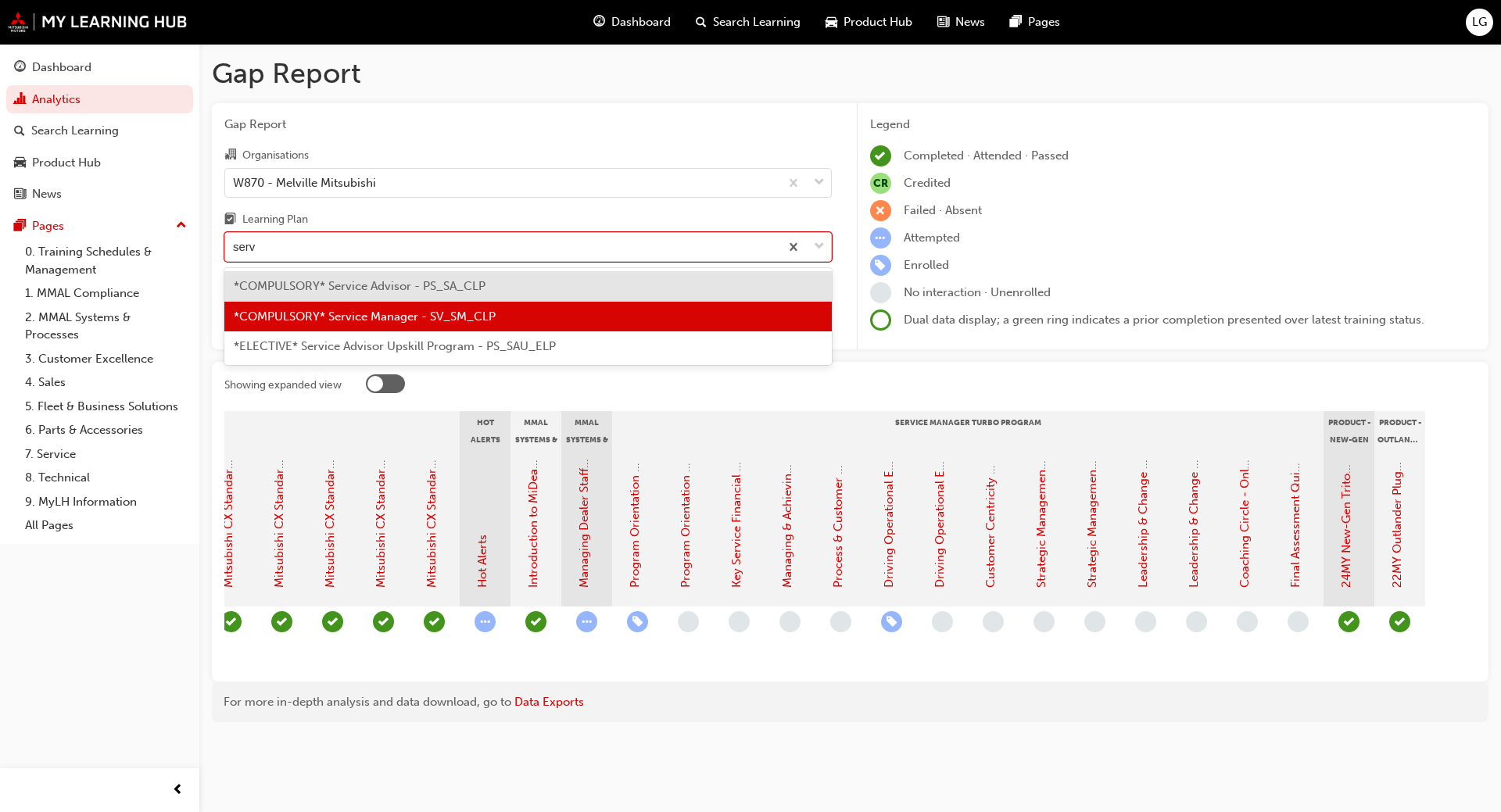
click at [414, 289] on span "*COMPULSORY* Service Advisor - PS_SA_CLP" at bounding box center [360, 286] width 252 height 14
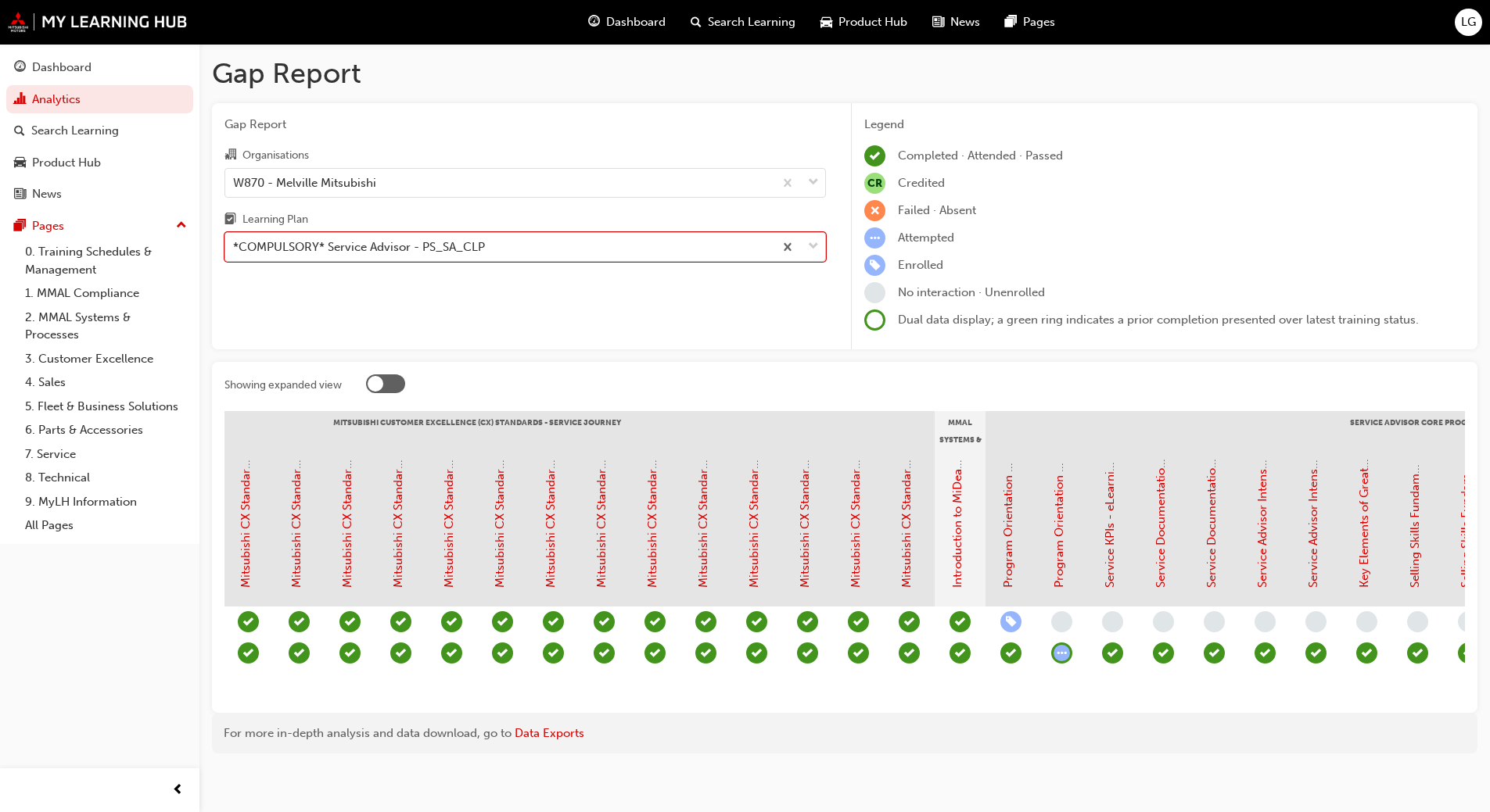
scroll to position [0, 1301]
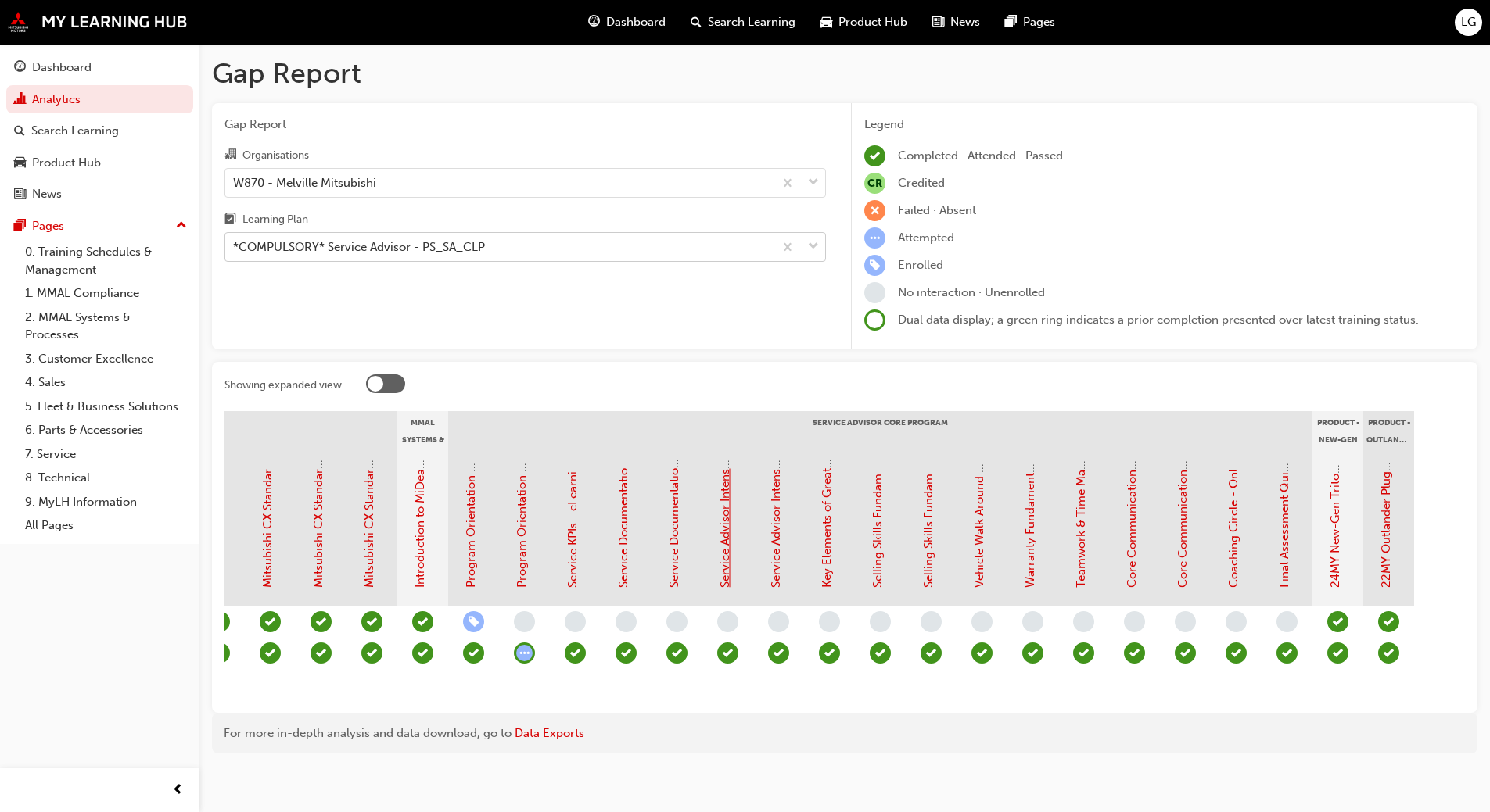
click at [724, 558] on link "Service Advisor Intensive - Face to Face Instructor Led Training (Service Advis…" at bounding box center [724, 330] width 14 height 514
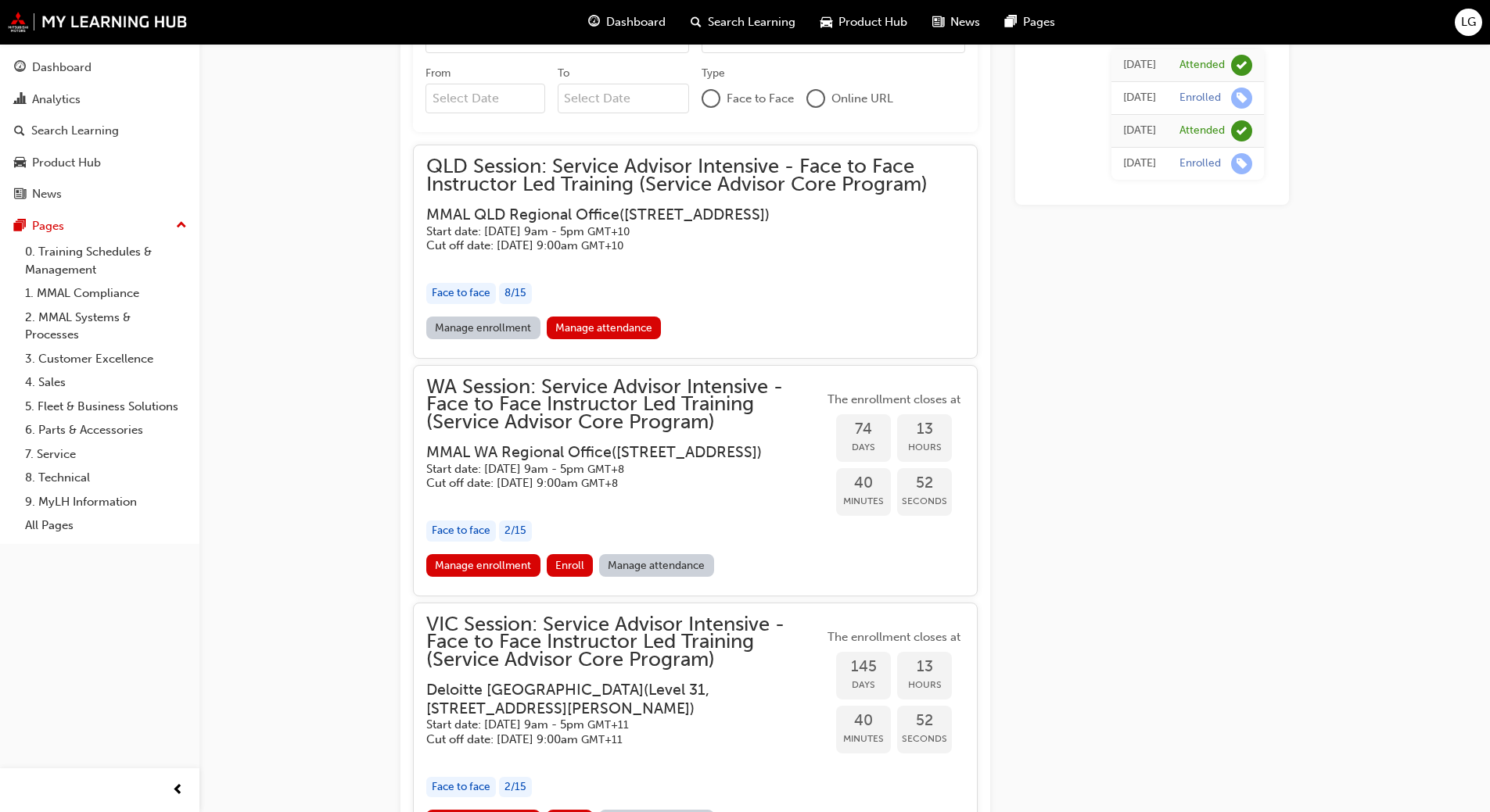
scroll to position [1446, 0]
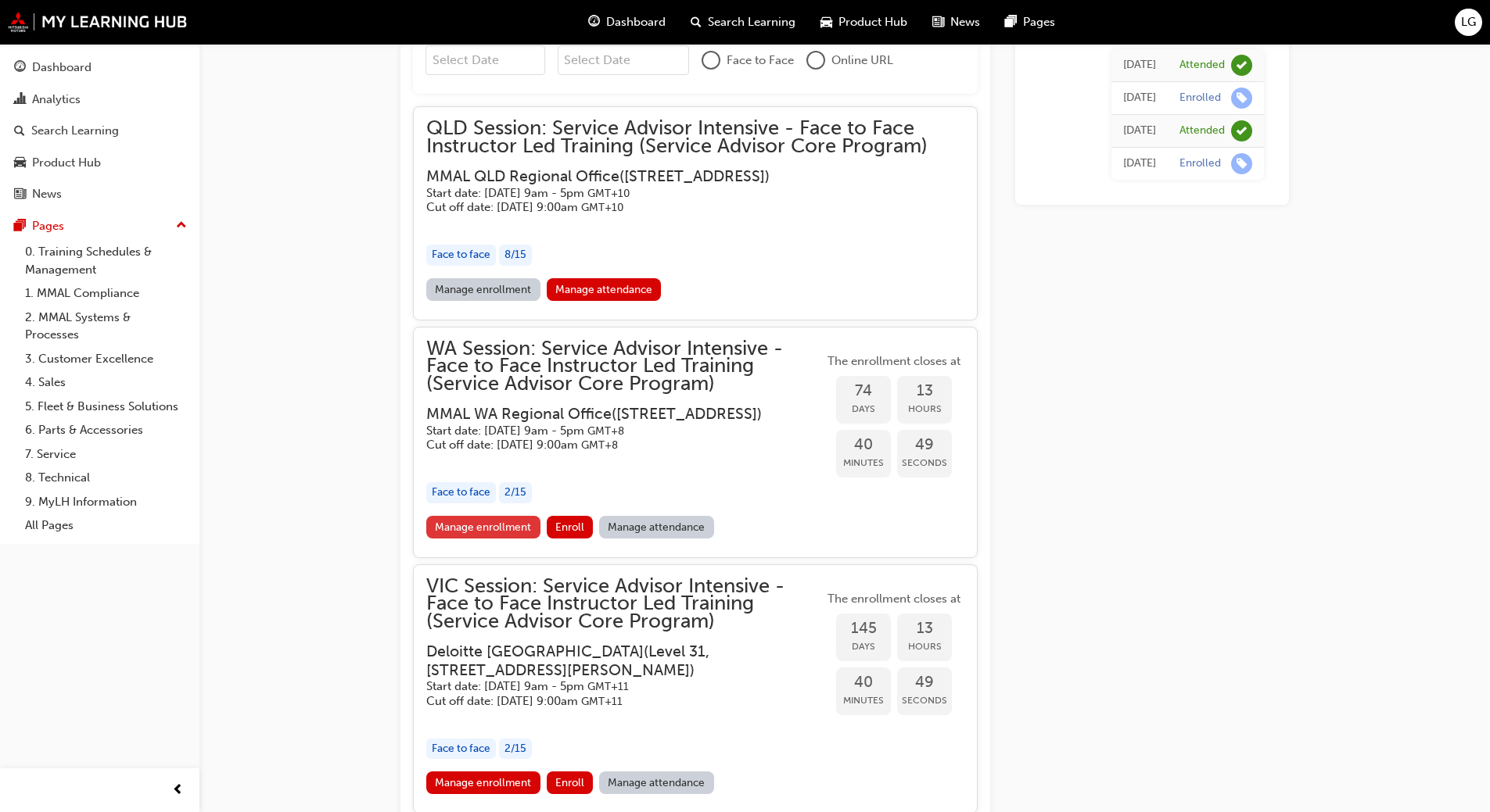
click at [504, 539] on link "Manage enrollment" at bounding box center [483, 527] width 114 height 23
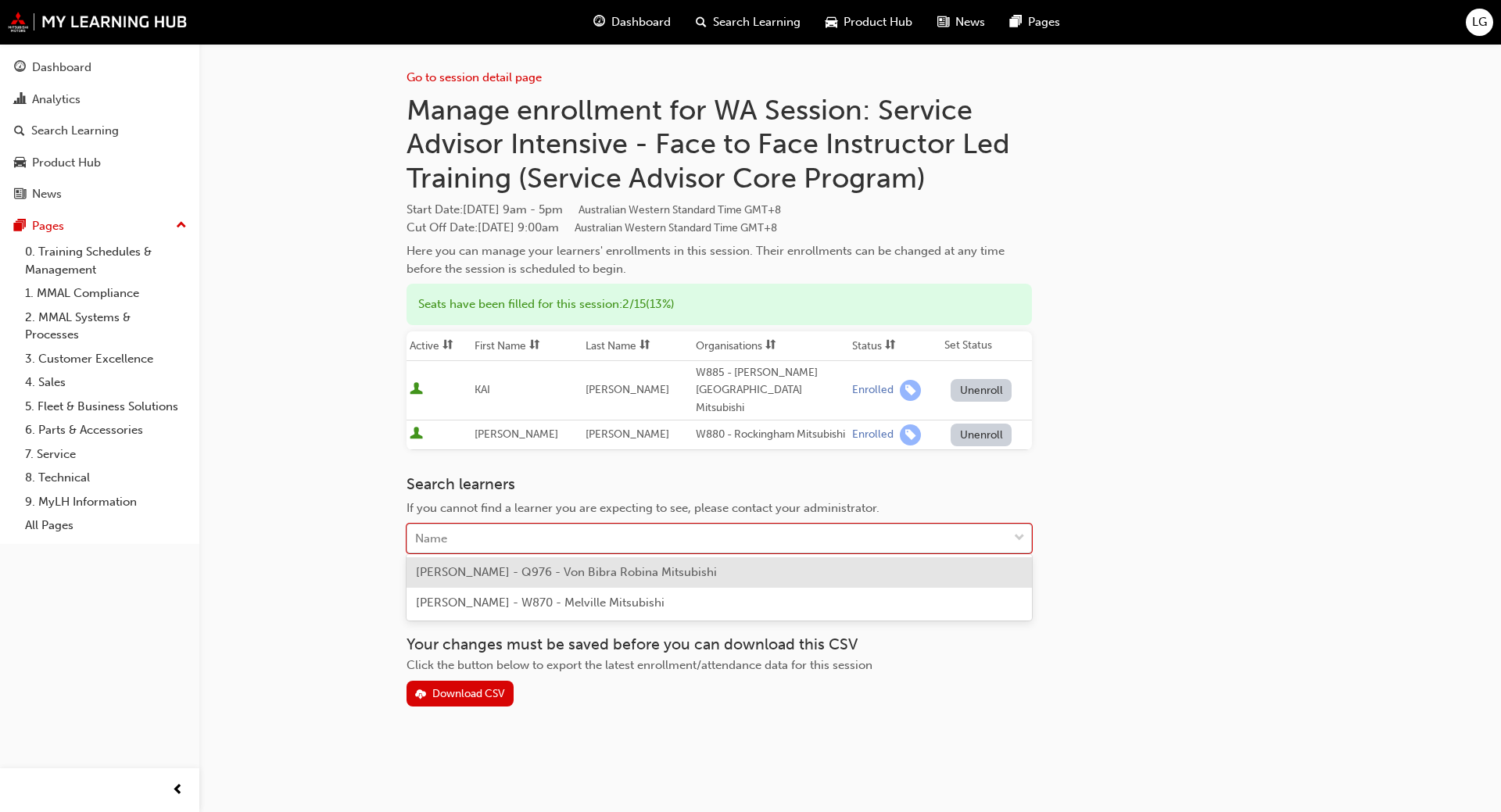
click at [449, 534] on div "Name" at bounding box center [707, 539] width 600 height 28
type input "don ma"
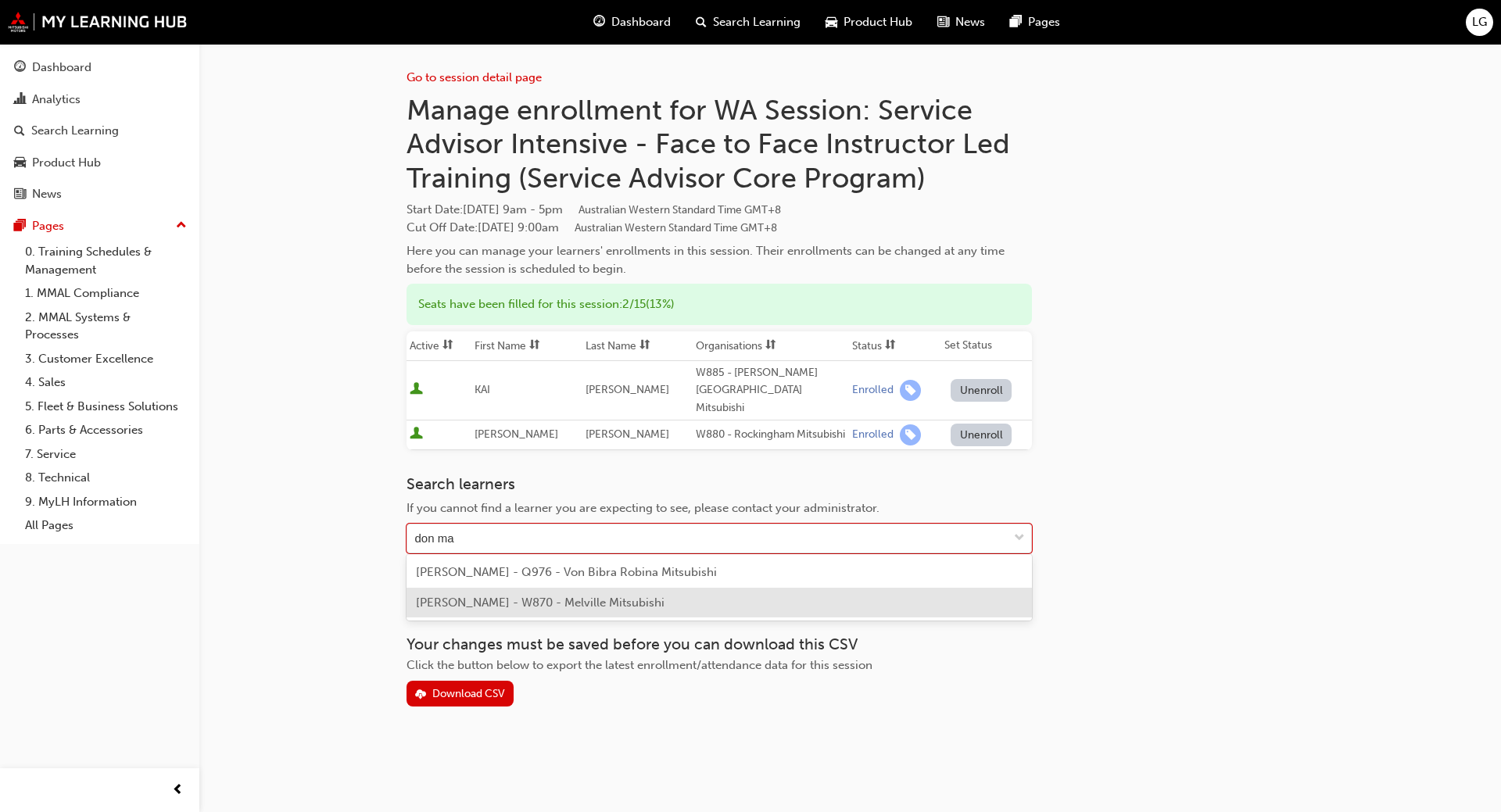
click at [478, 608] on span "[PERSON_NAME] - W870 - Melville Mitsubishi" at bounding box center [540, 602] width 249 height 14
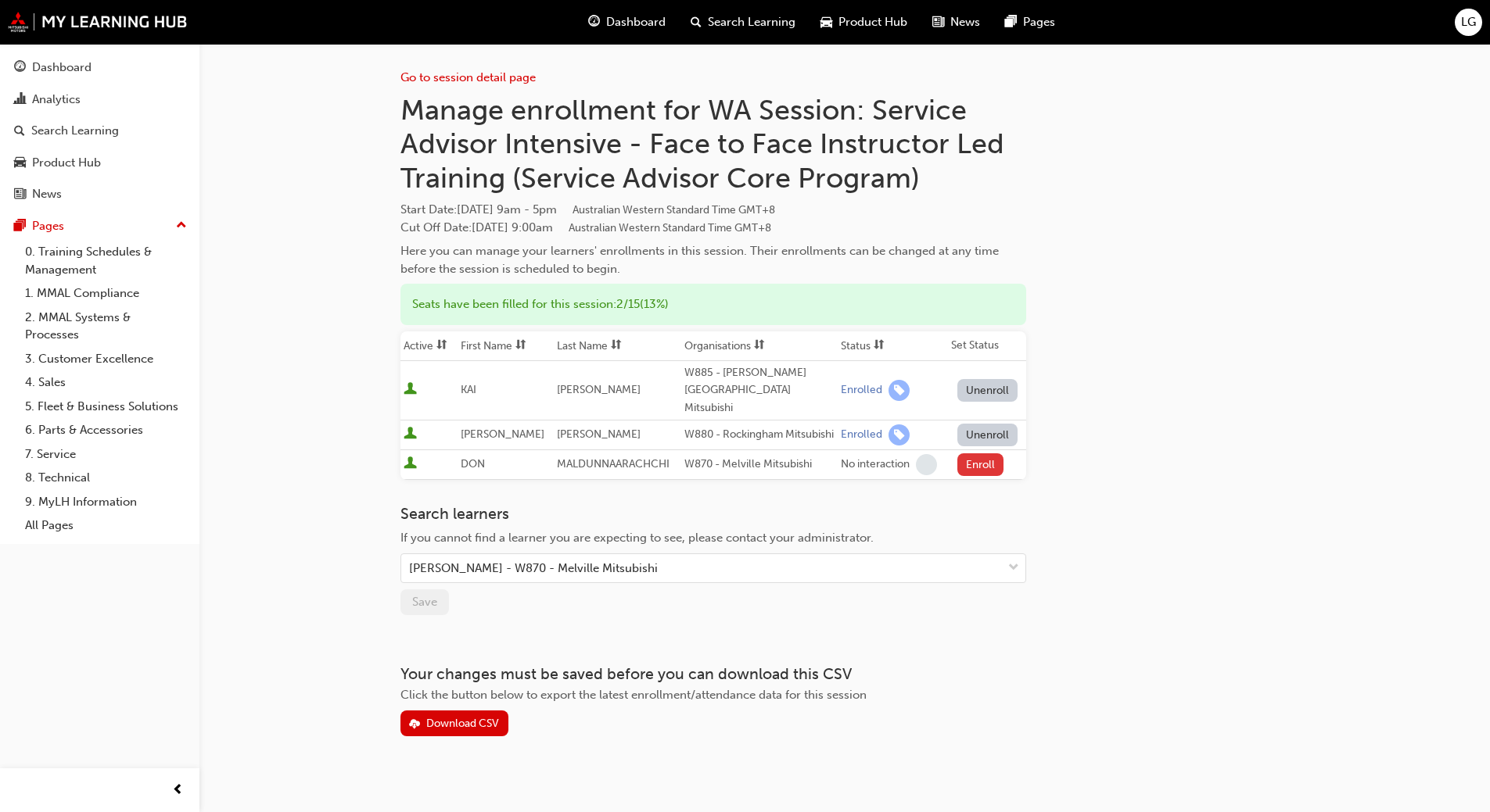
click at [984, 465] on button "Enroll" at bounding box center [980, 464] width 47 height 23
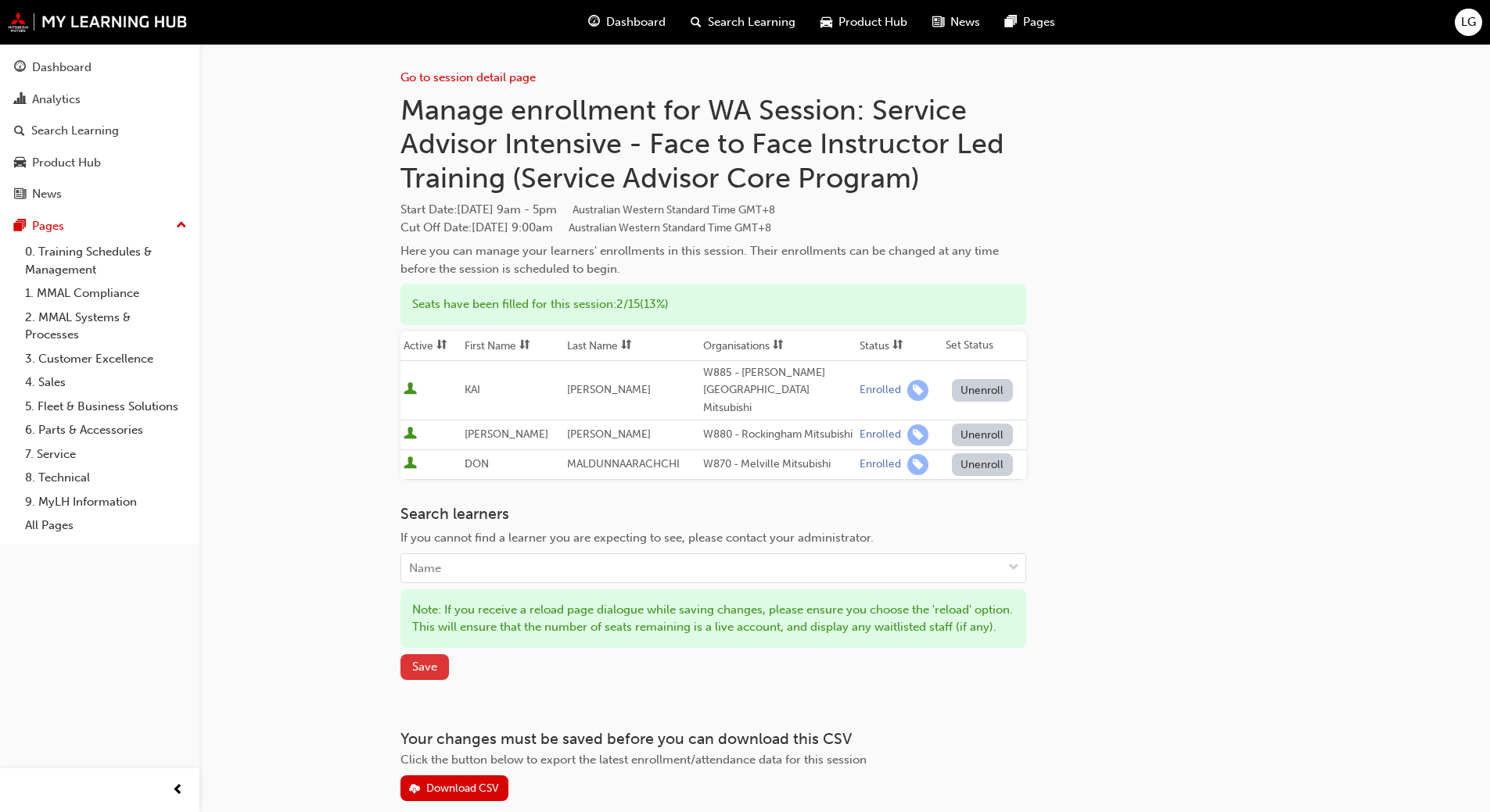
click at [427, 674] on span "Save" at bounding box center [425, 667] width 25 height 14
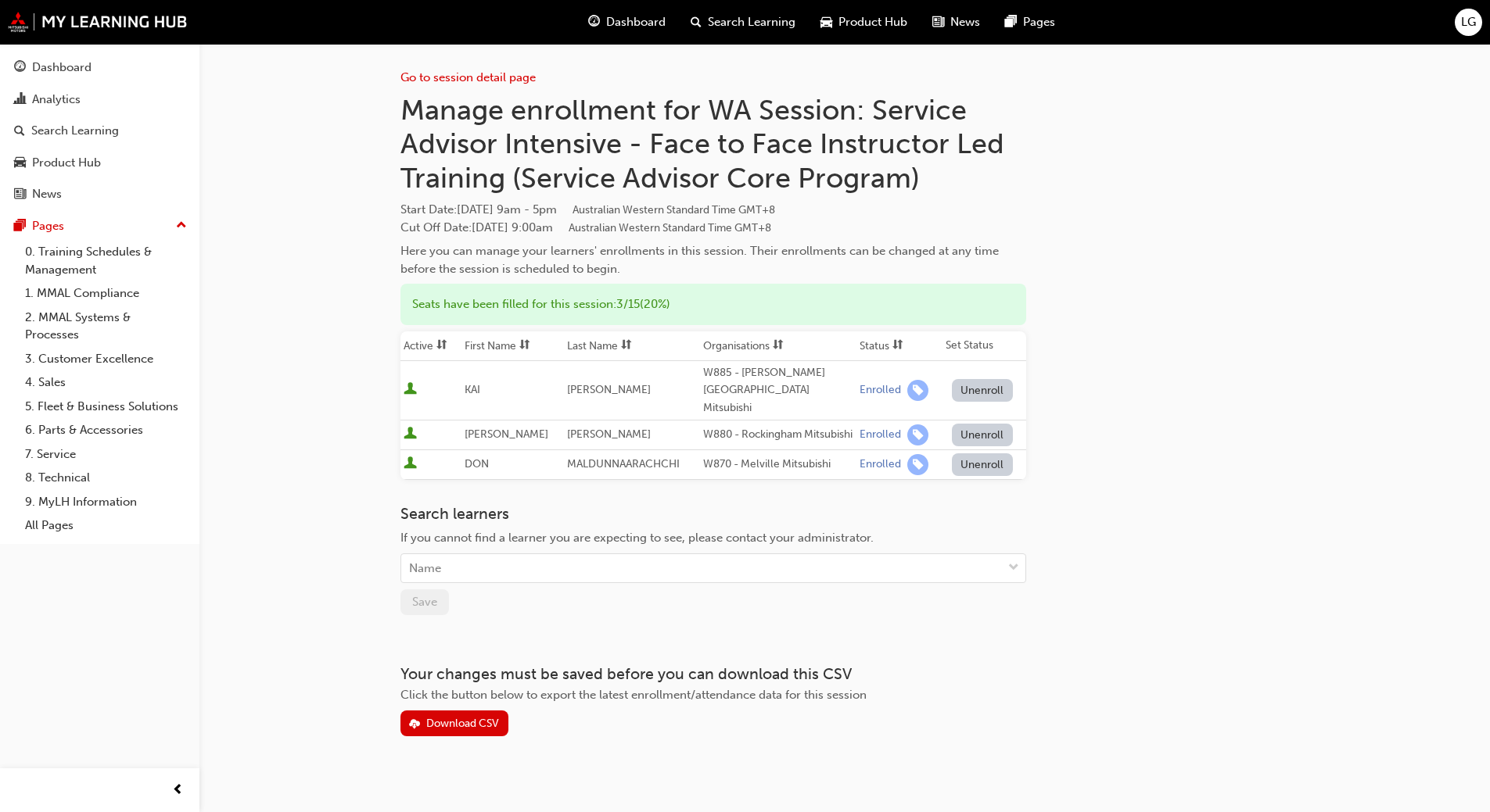
scroll to position [1446, 0]
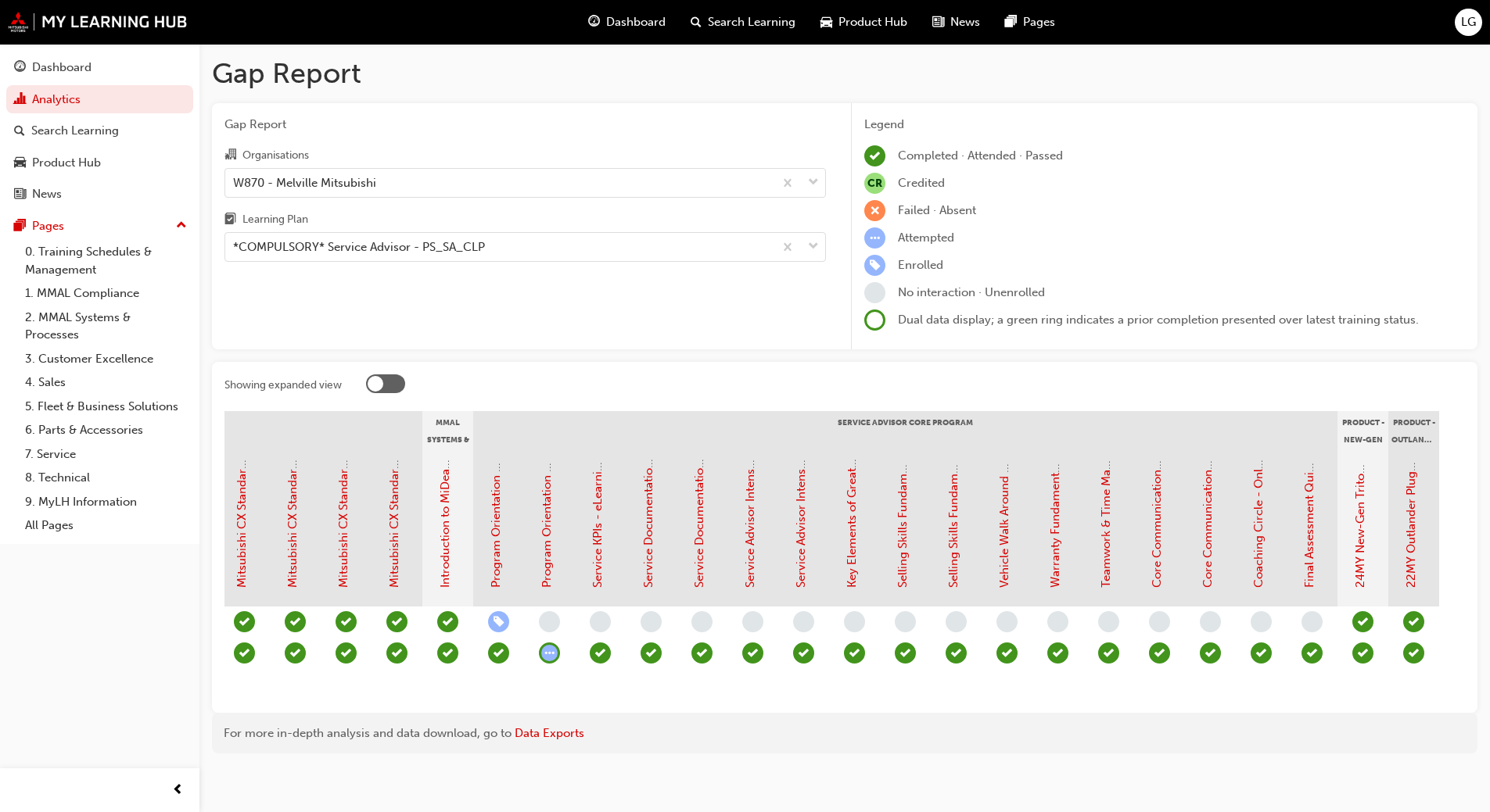
scroll to position [0, 1277]
click at [1154, 541] on link "Core Communication Skills - Face to Face Instructor Led Training (Service Advis…" at bounding box center [1155, 324] width 14 height 529
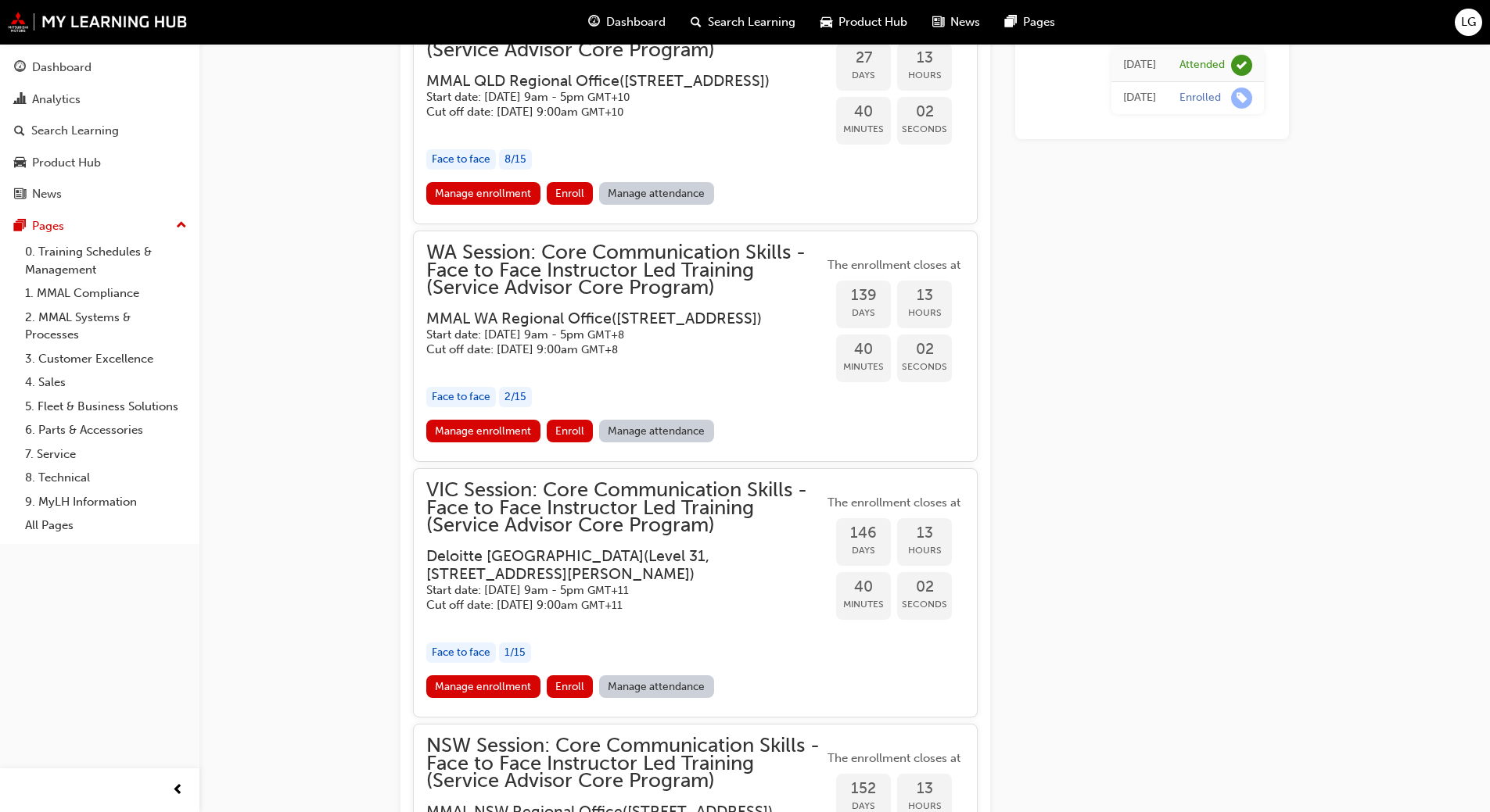
scroll to position [1765, 0]
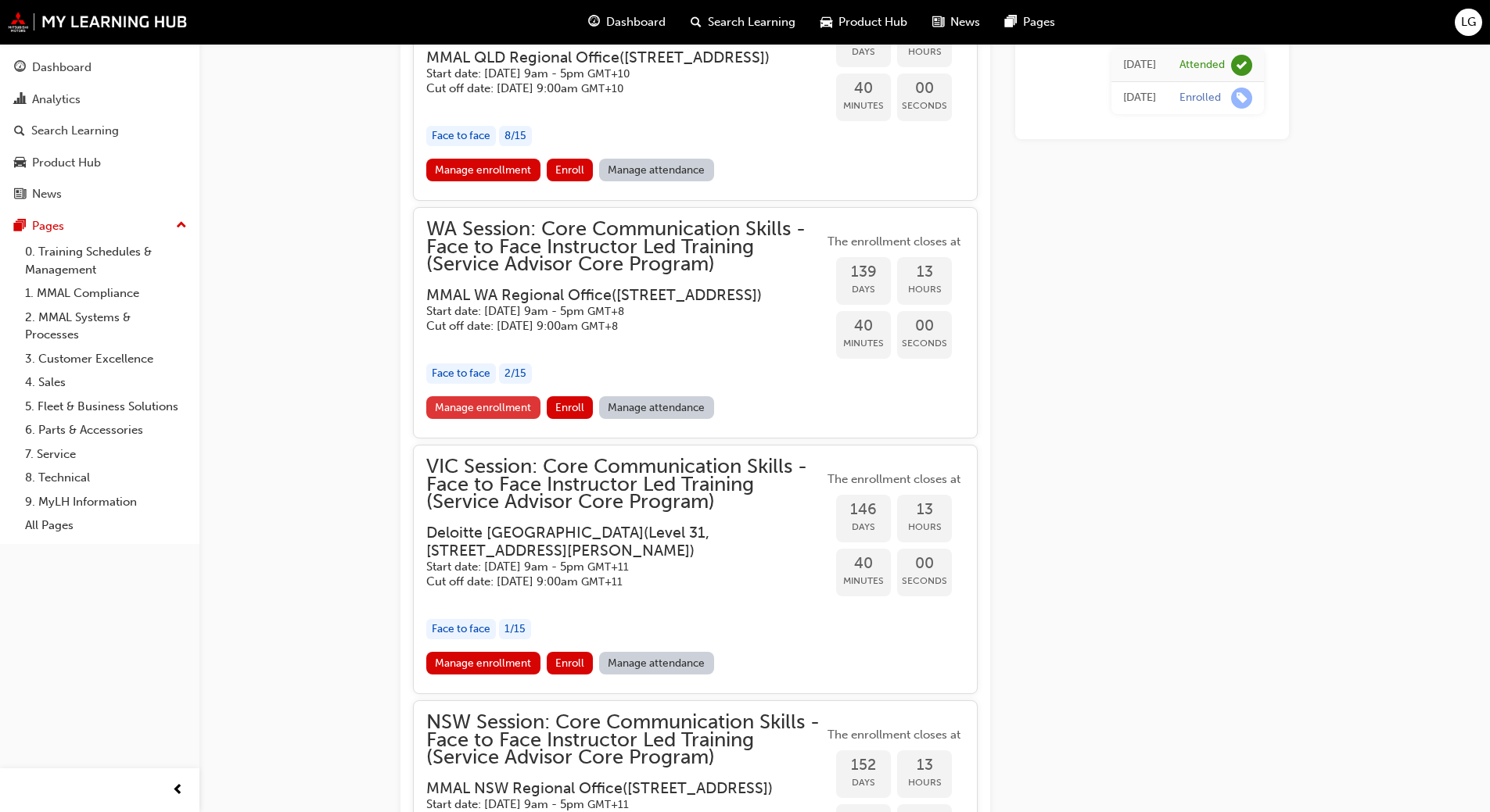
click at [513, 419] on link "Manage enrollment" at bounding box center [483, 408] width 114 height 23
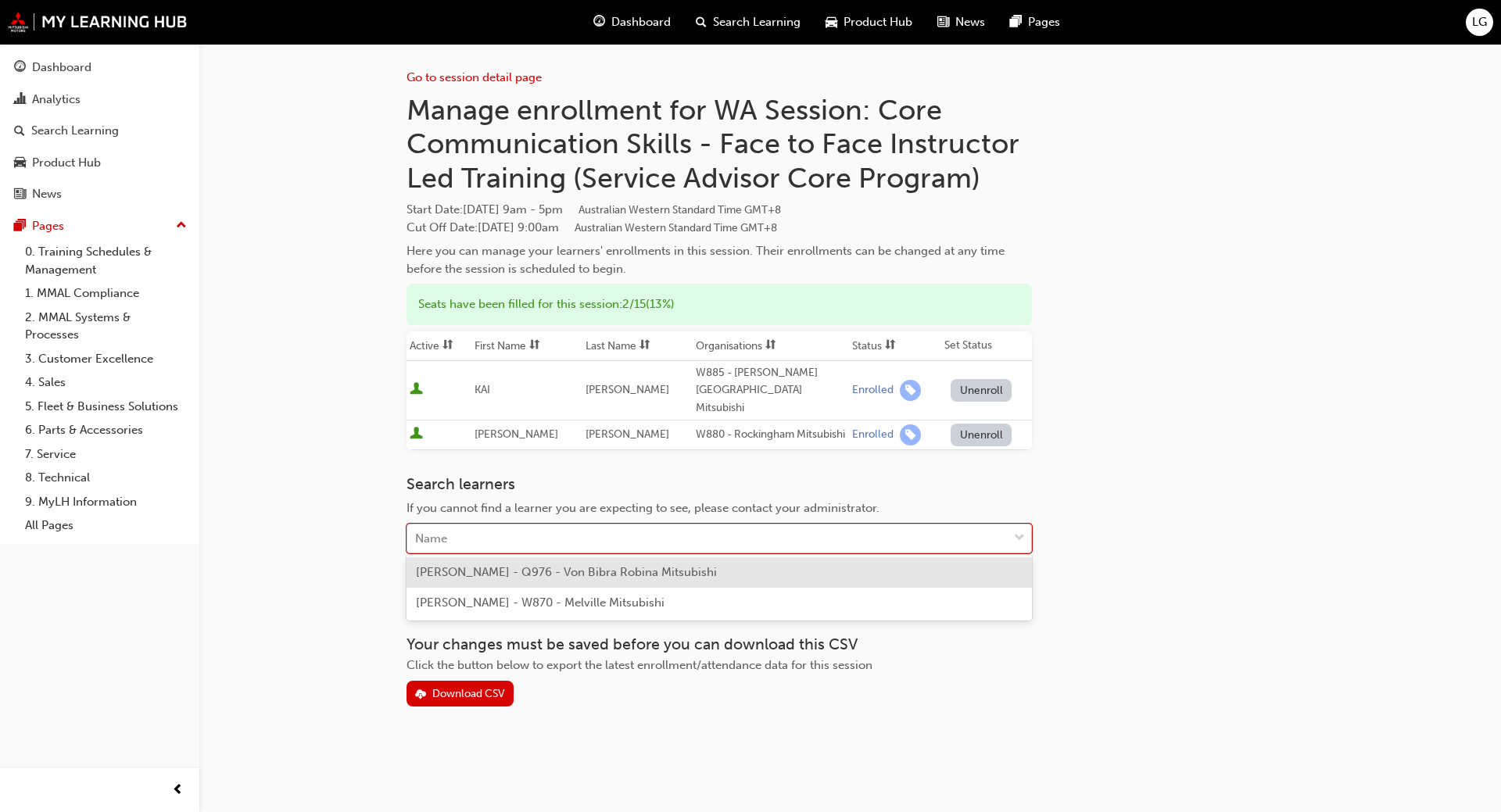
click at [468, 537] on div "Name" at bounding box center [707, 539] width 600 height 28
type input "don ma"
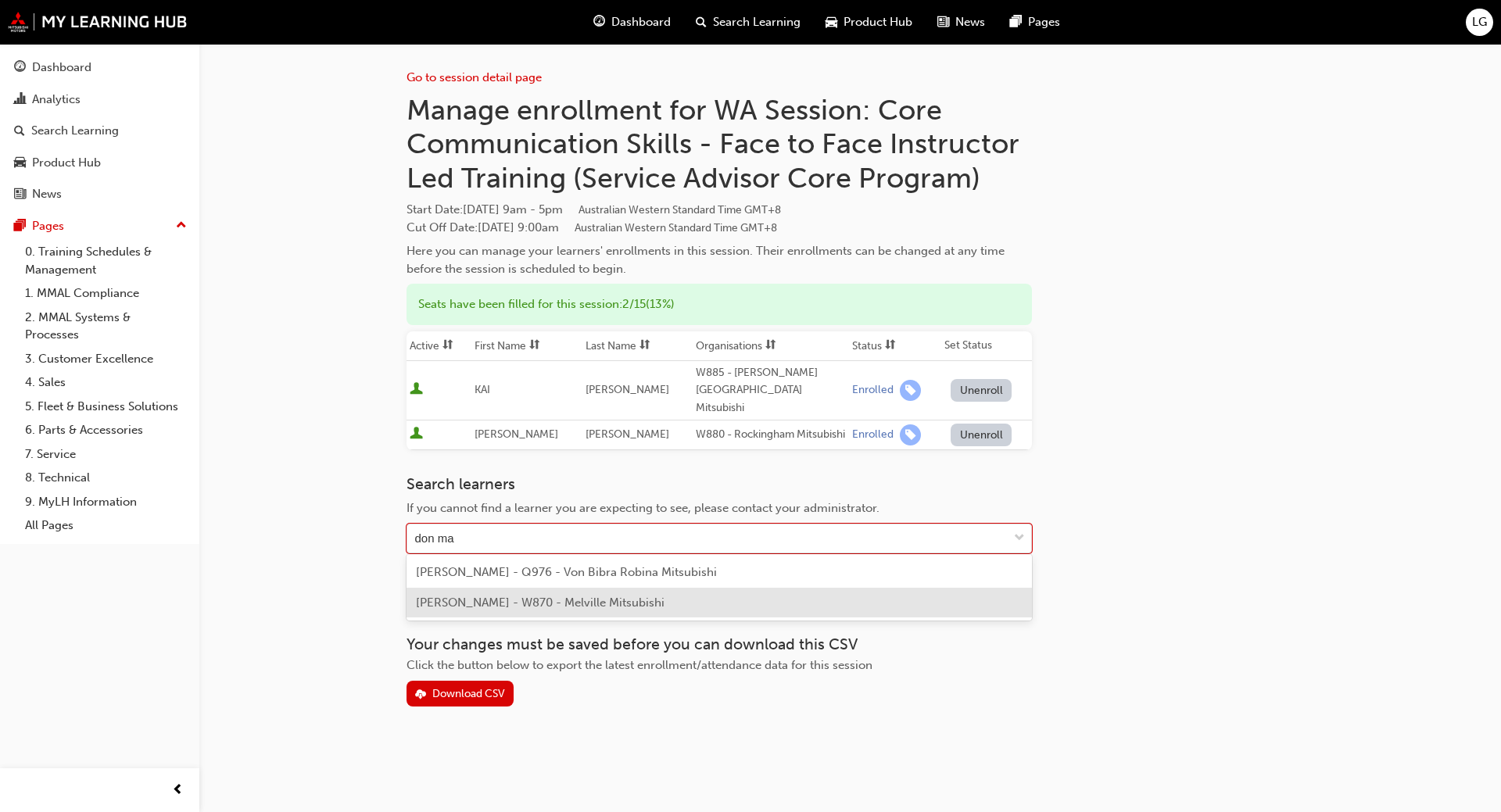
click at [477, 601] on span "[PERSON_NAME] - W870 - Melville Mitsubishi" at bounding box center [540, 602] width 249 height 14
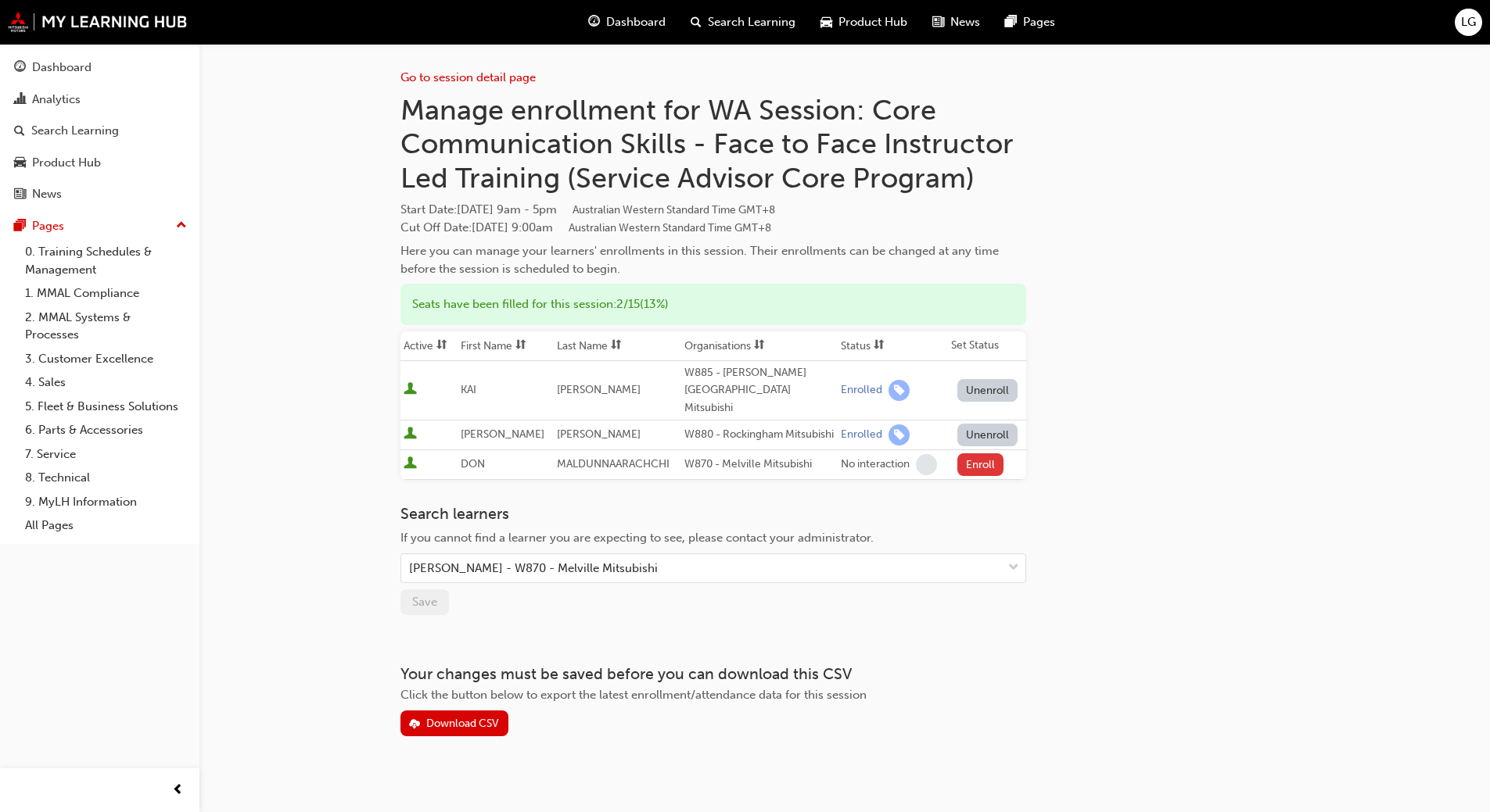
click at [984, 456] on button "Enroll" at bounding box center [980, 464] width 47 height 23
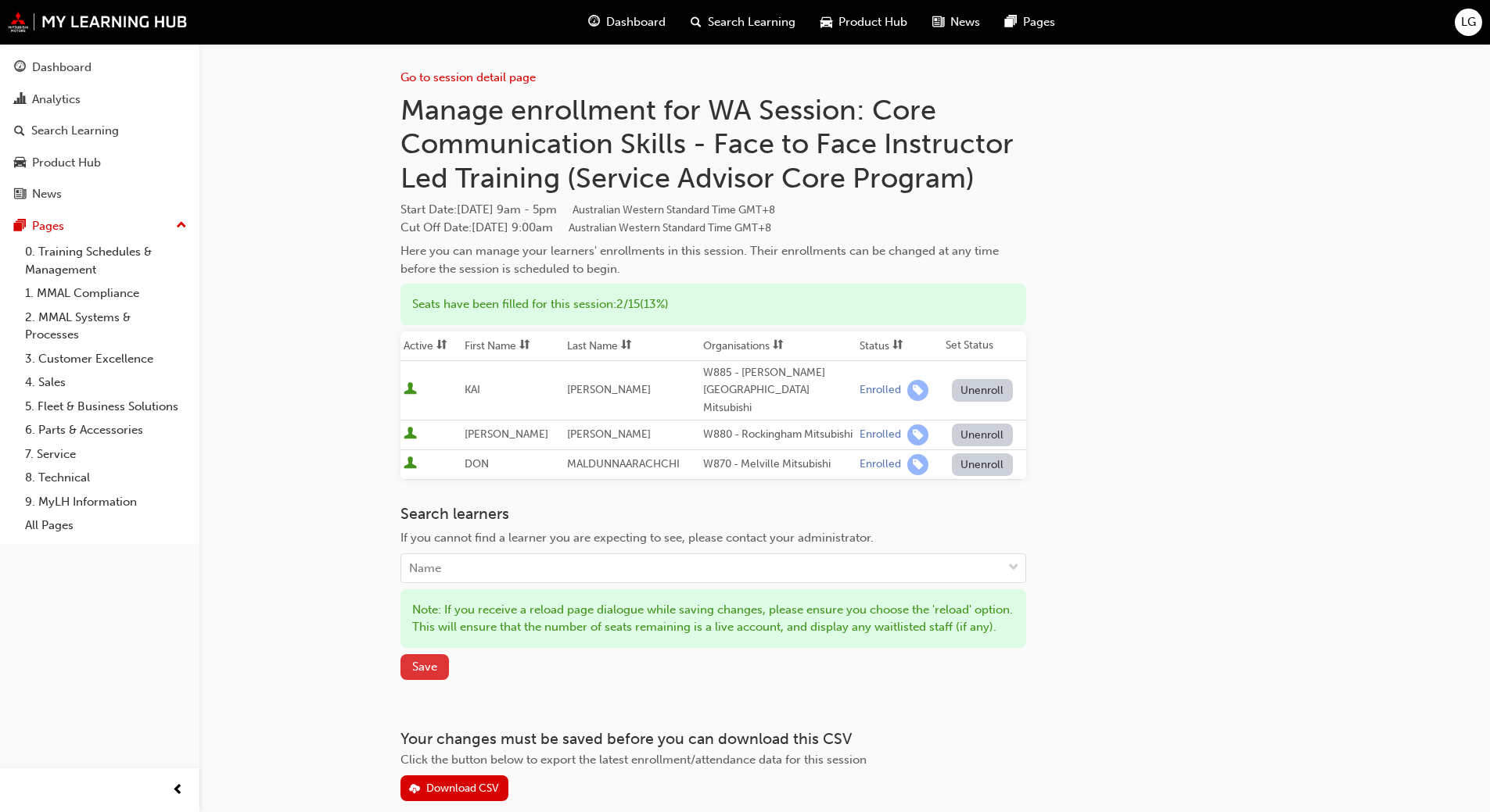
click at [424, 674] on span "Save" at bounding box center [425, 667] width 25 height 14
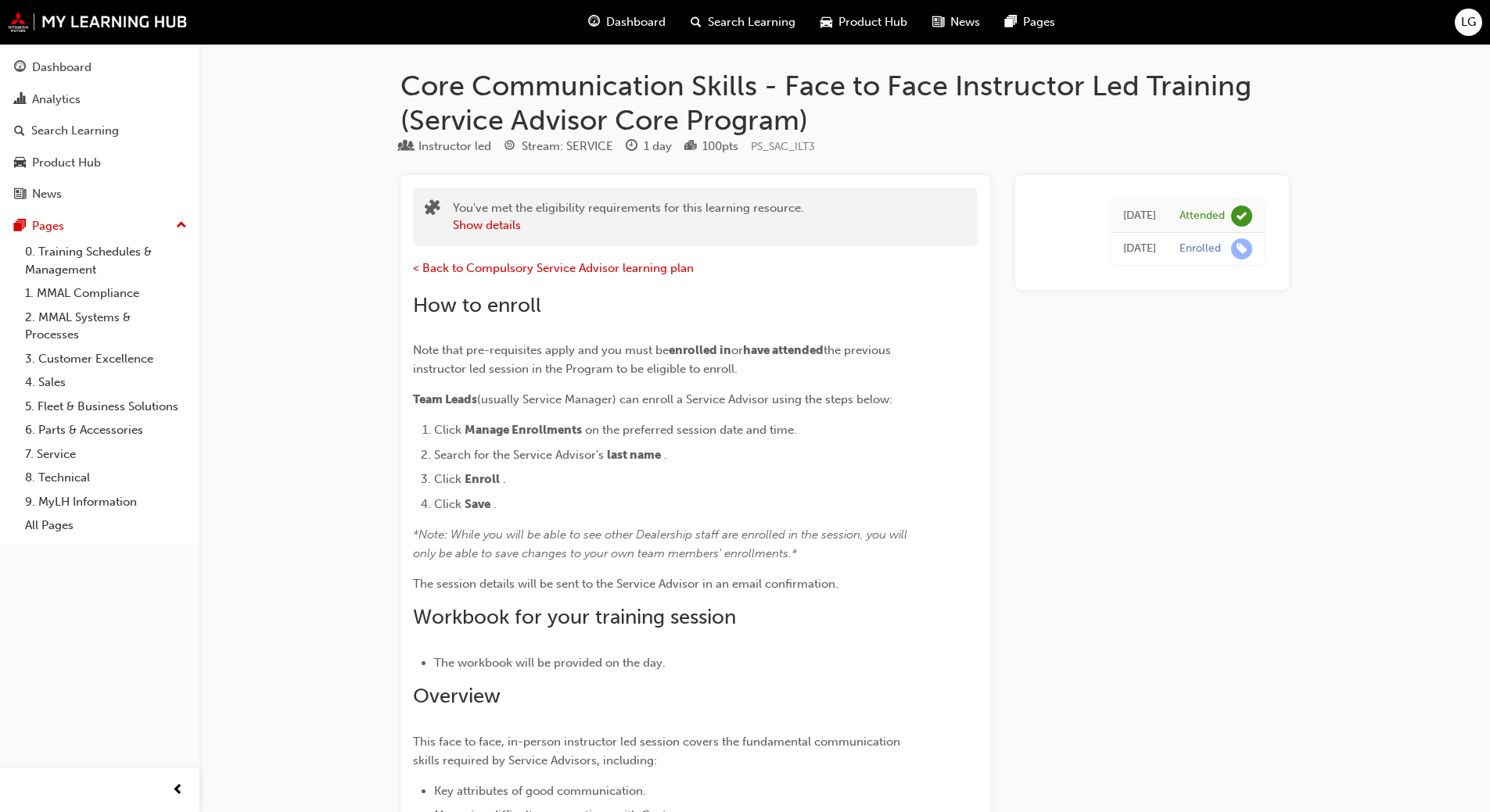
scroll to position [1765, 0]
